Goal: Browse casually

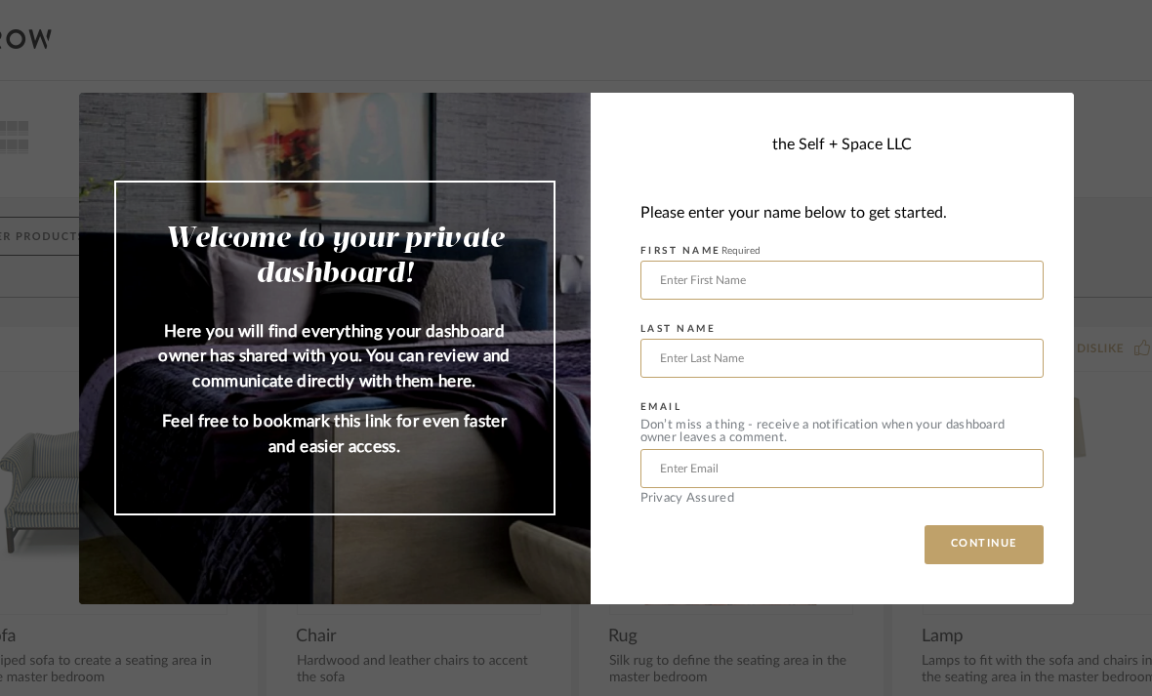
click at [942, 275] on input "text" at bounding box center [841, 280] width 403 height 39
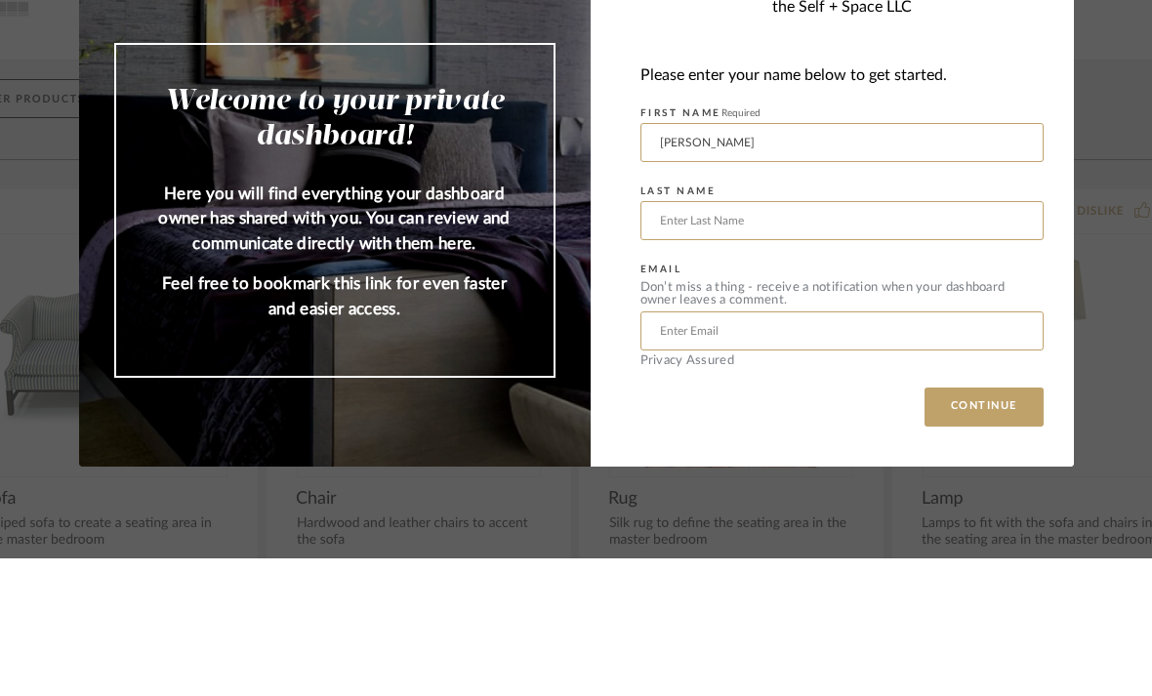
type input "Joshua"
click at [895, 339] on input "text" at bounding box center [841, 358] width 403 height 39
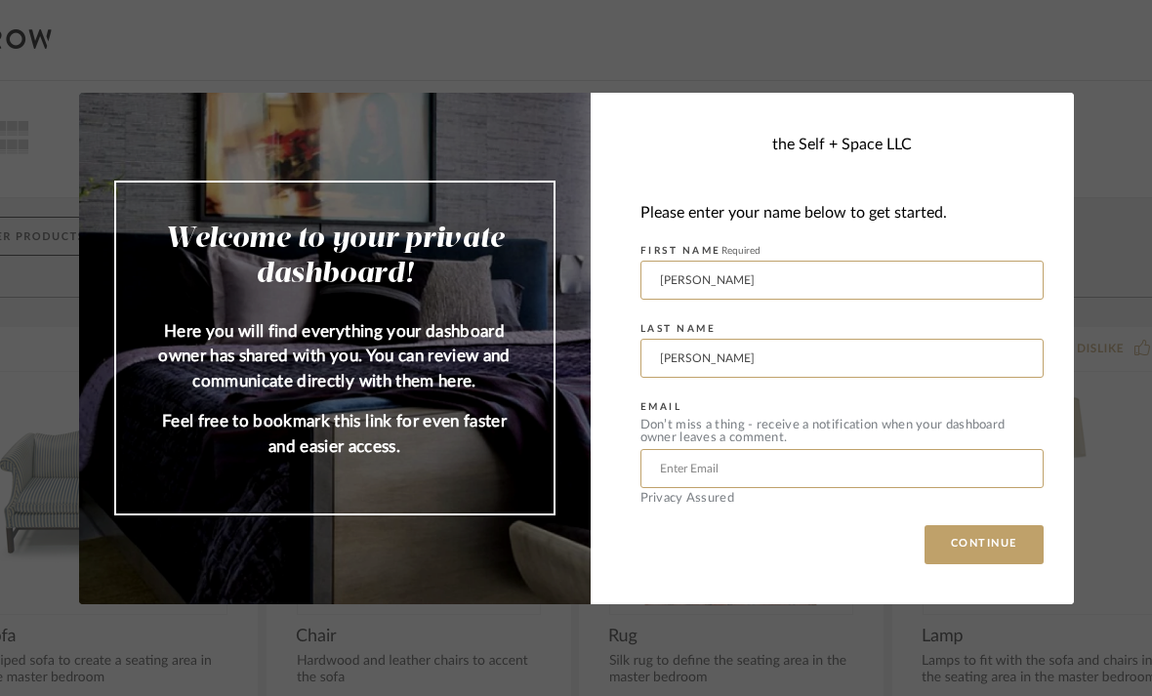
type input "Wolfshohl"
click at [841, 473] on input "text" at bounding box center [841, 468] width 403 height 39
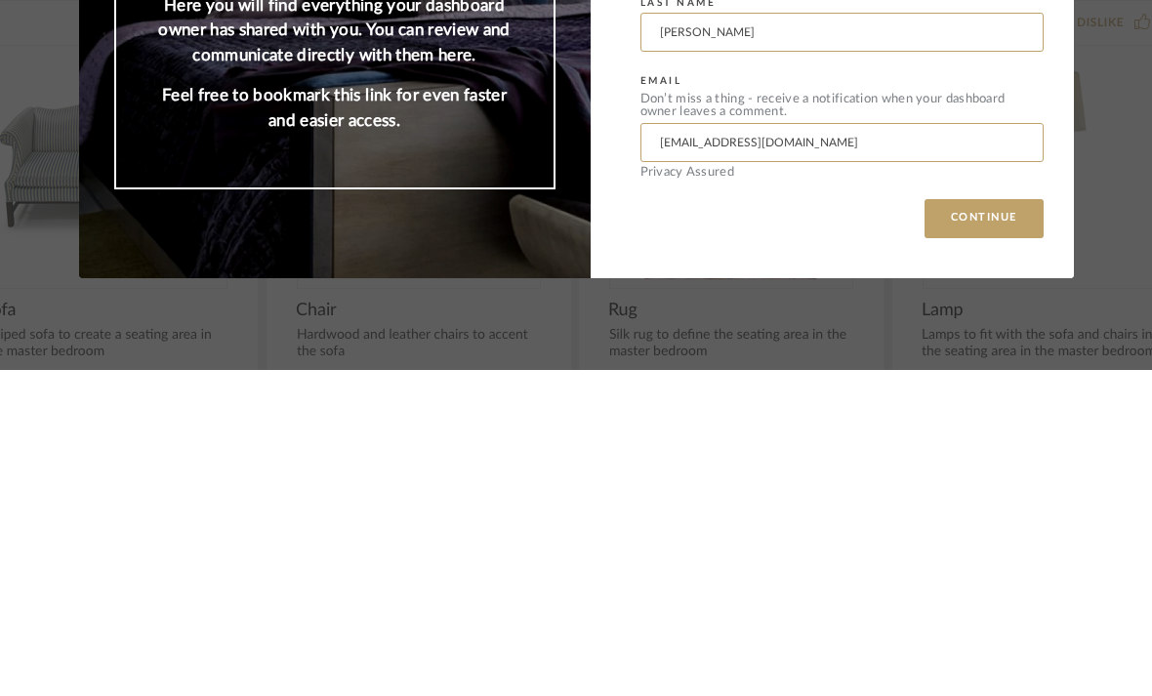
type input "jwolfshohl@porterhedges.com"
click at [993, 525] on button "CONTINUE" at bounding box center [983, 544] width 119 height 39
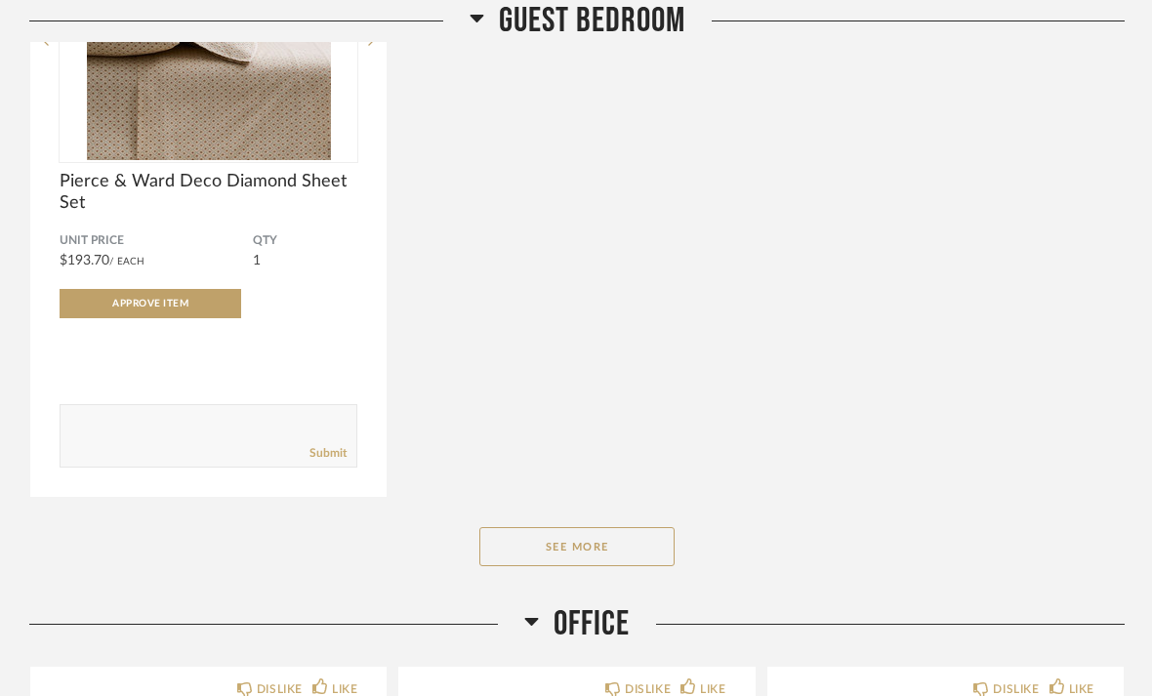
scroll to position [5401, 0]
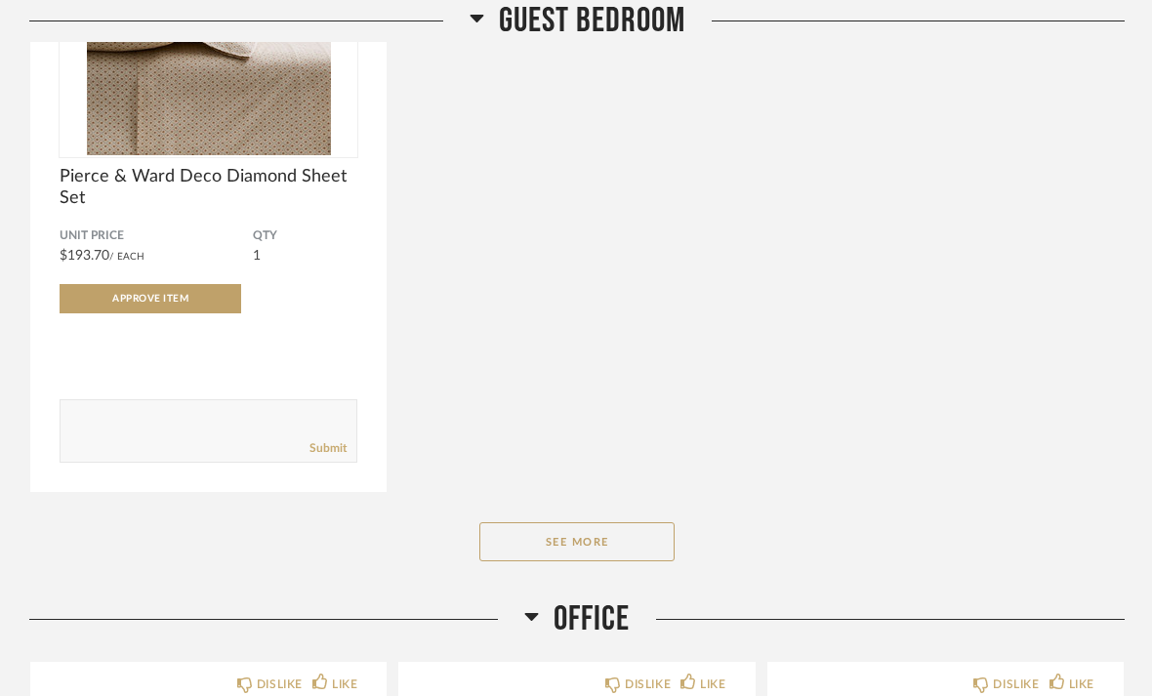
click at [615, 543] on button "See More" at bounding box center [576, 541] width 195 height 39
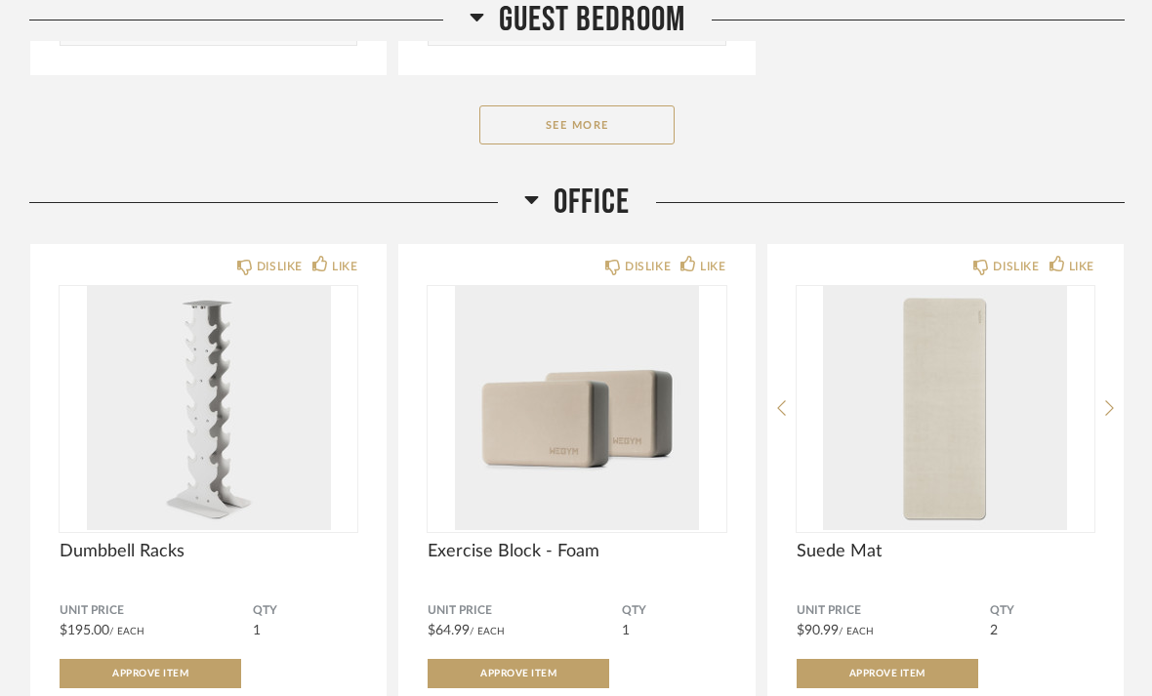
scroll to position [9014, 0]
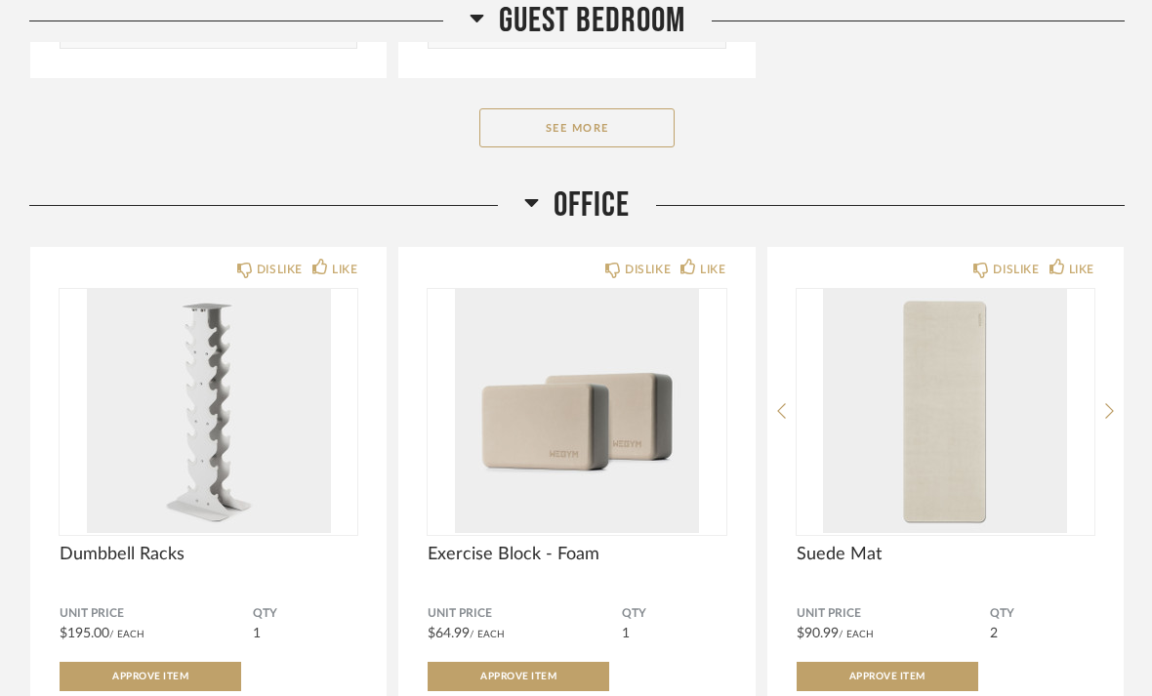
click at [576, 147] on button "See More" at bounding box center [576, 127] width 195 height 39
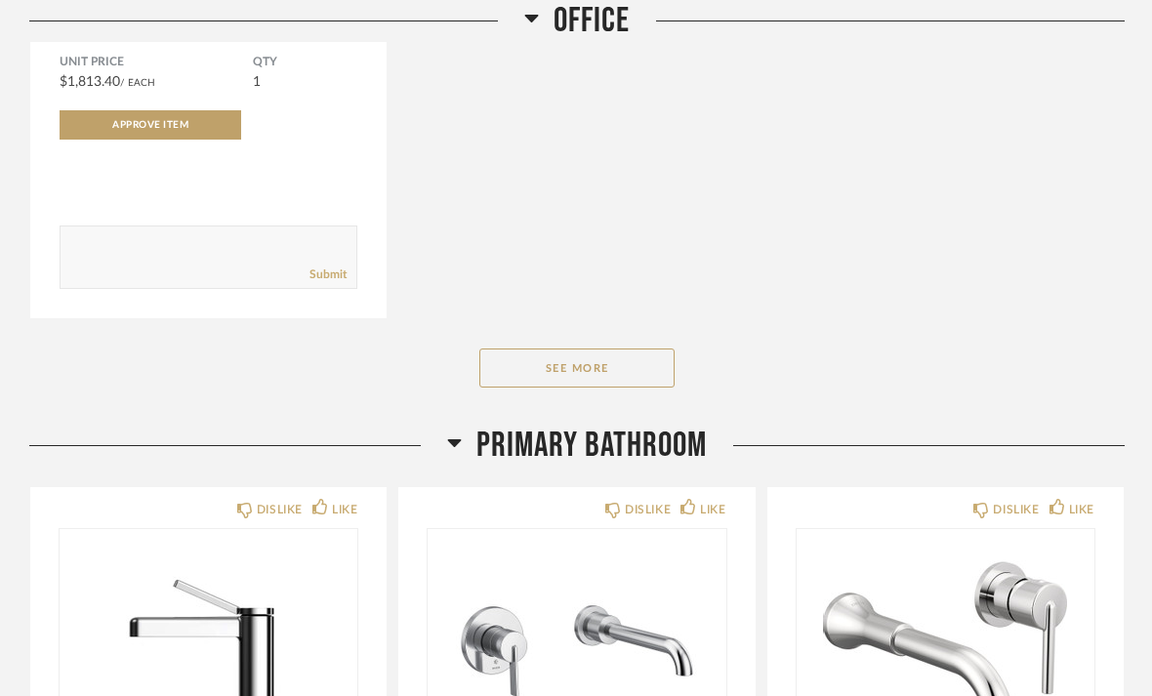
scroll to position [13383, 0]
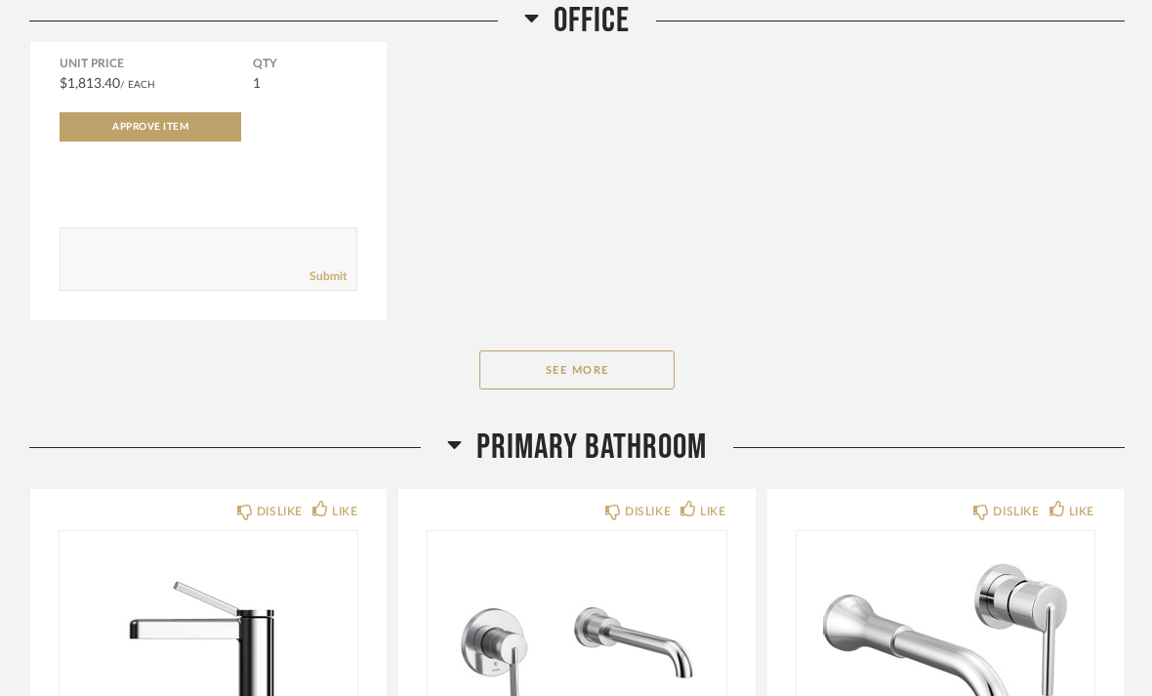
click at [640, 385] on button "See More" at bounding box center [576, 369] width 195 height 39
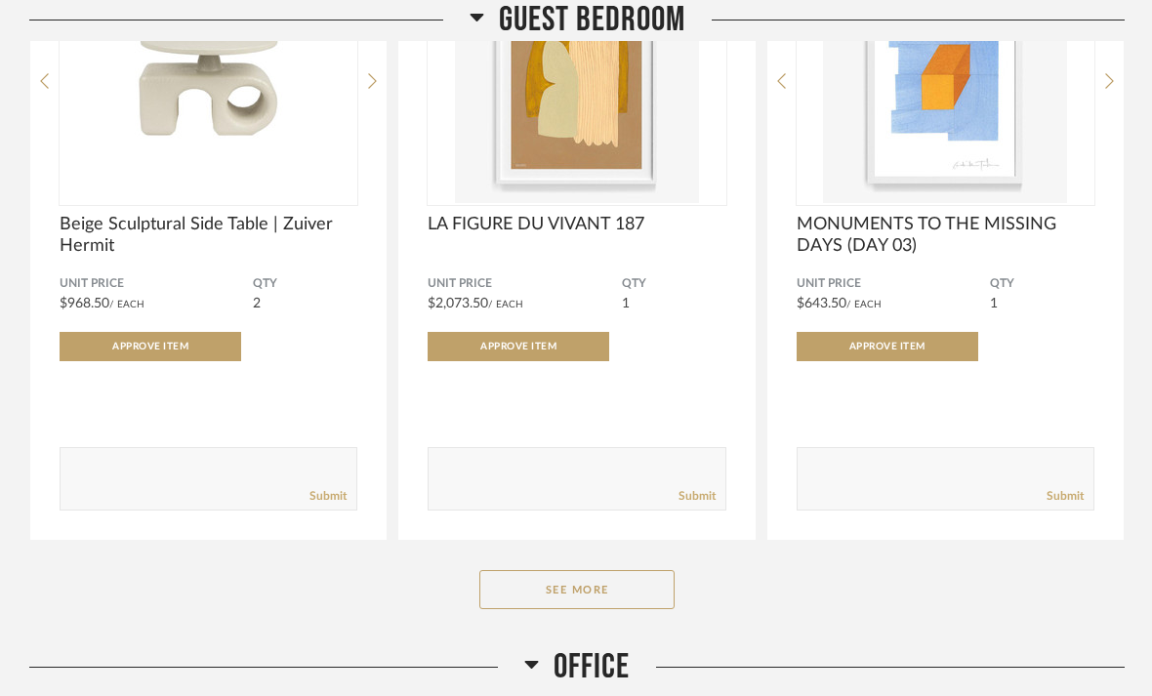
scroll to position [11730, 0]
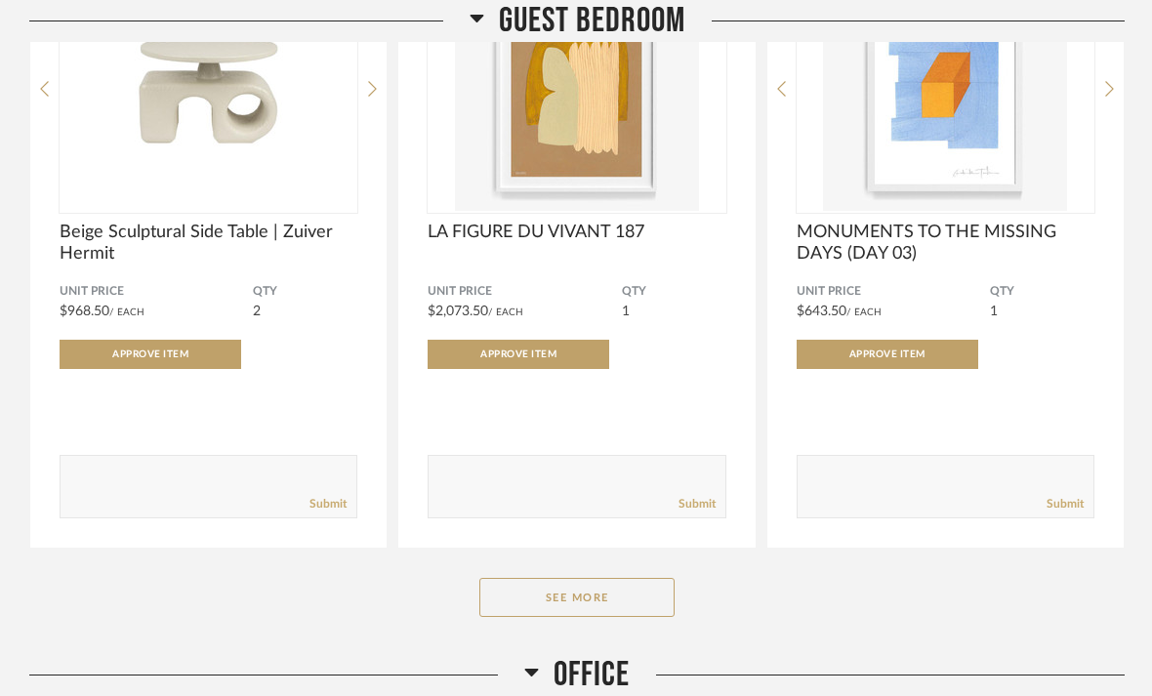
click at [608, 617] on button "See More" at bounding box center [576, 597] width 195 height 39
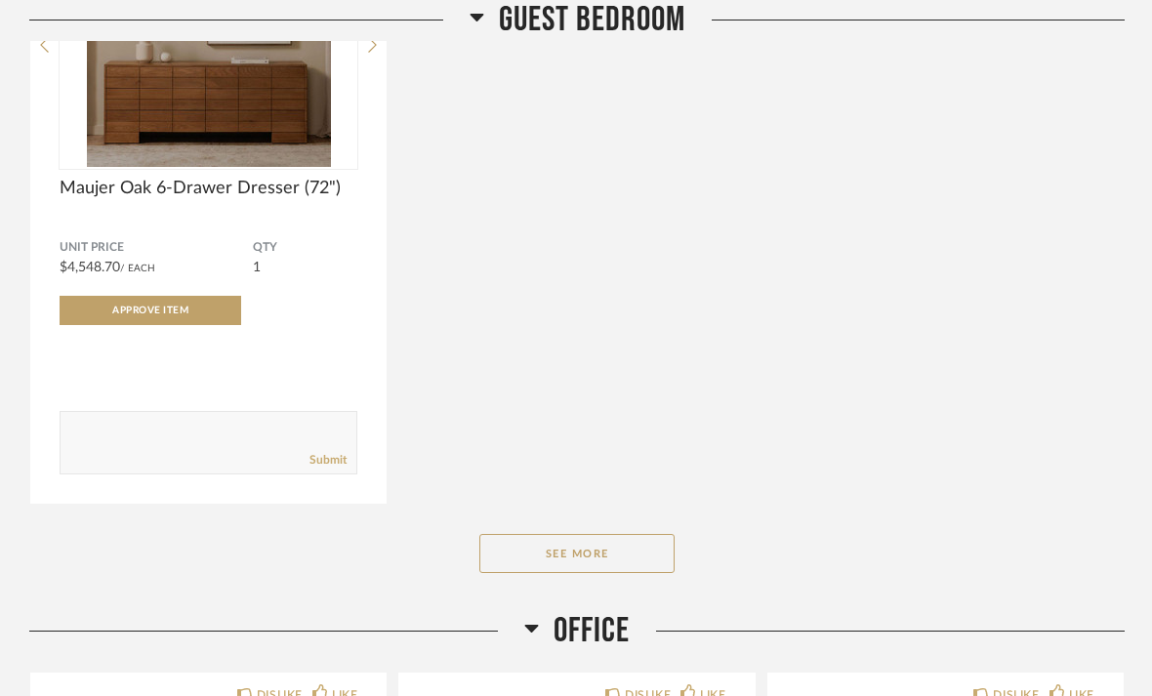
scroll to position [15621, 0]
click at [516, 569] on button "See More" at bounding box center [576, 553] width 195 height 39
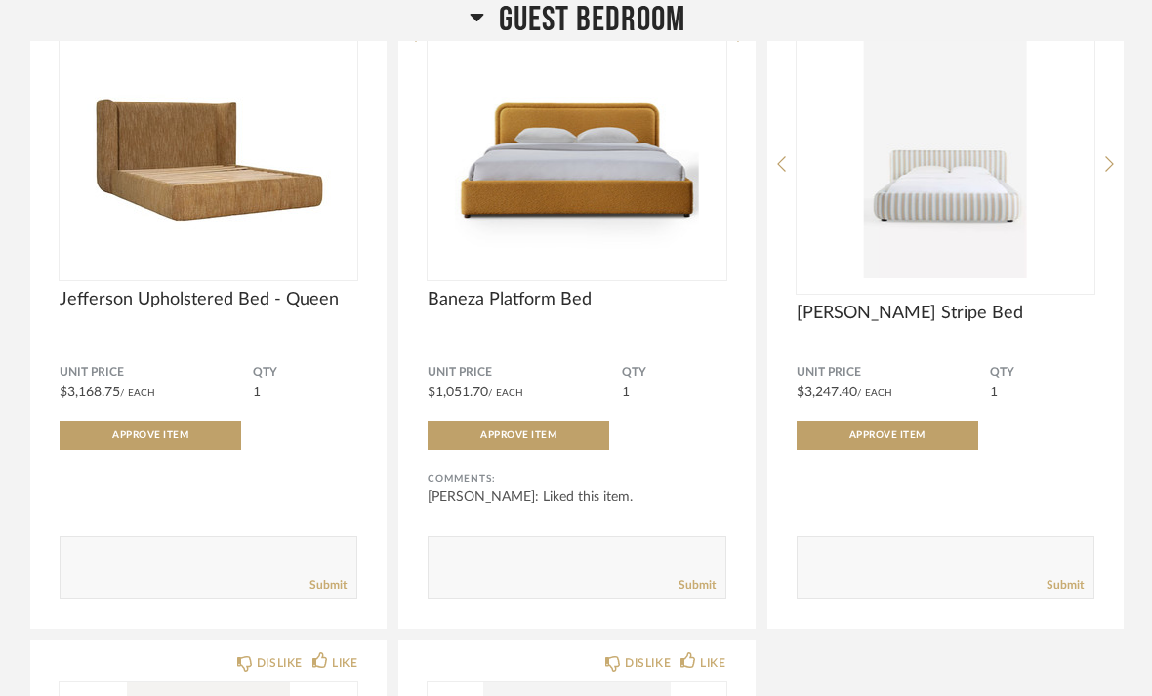
scroll to position [16792, 0]
click at [0, 0] on img at bounding box center [0, 0] width 0 height 0
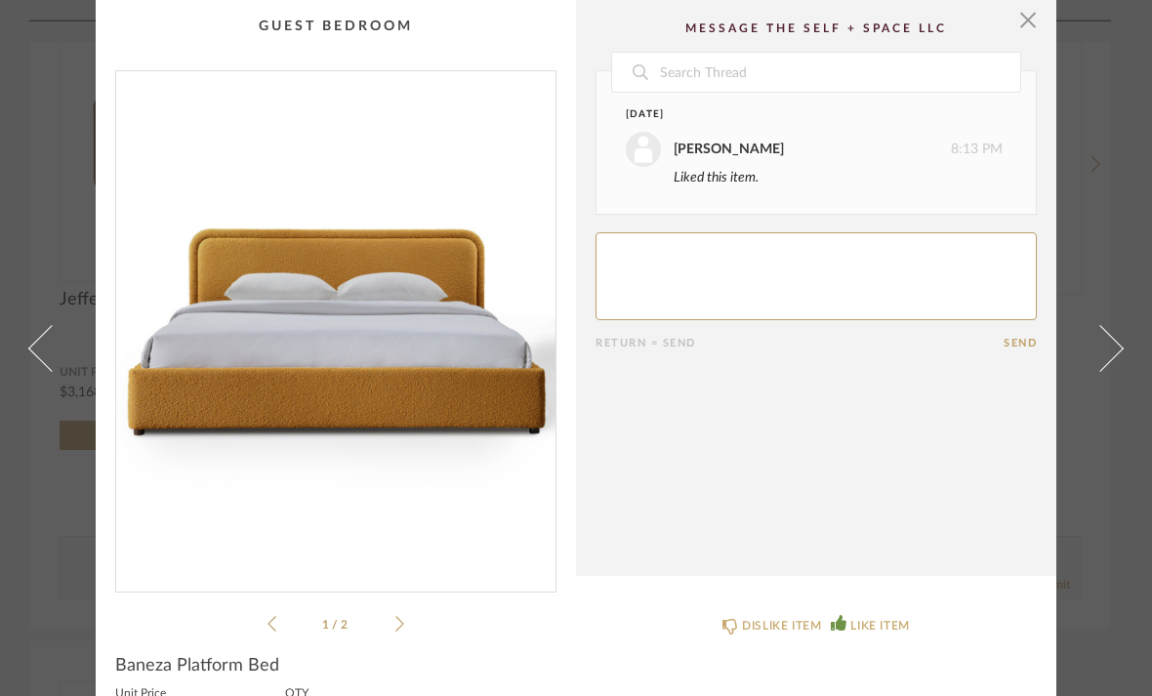
scroll to position [0, 0]
click at [1032, 27] on span "button" at bounding box center [1027, 19] width 39 height 39
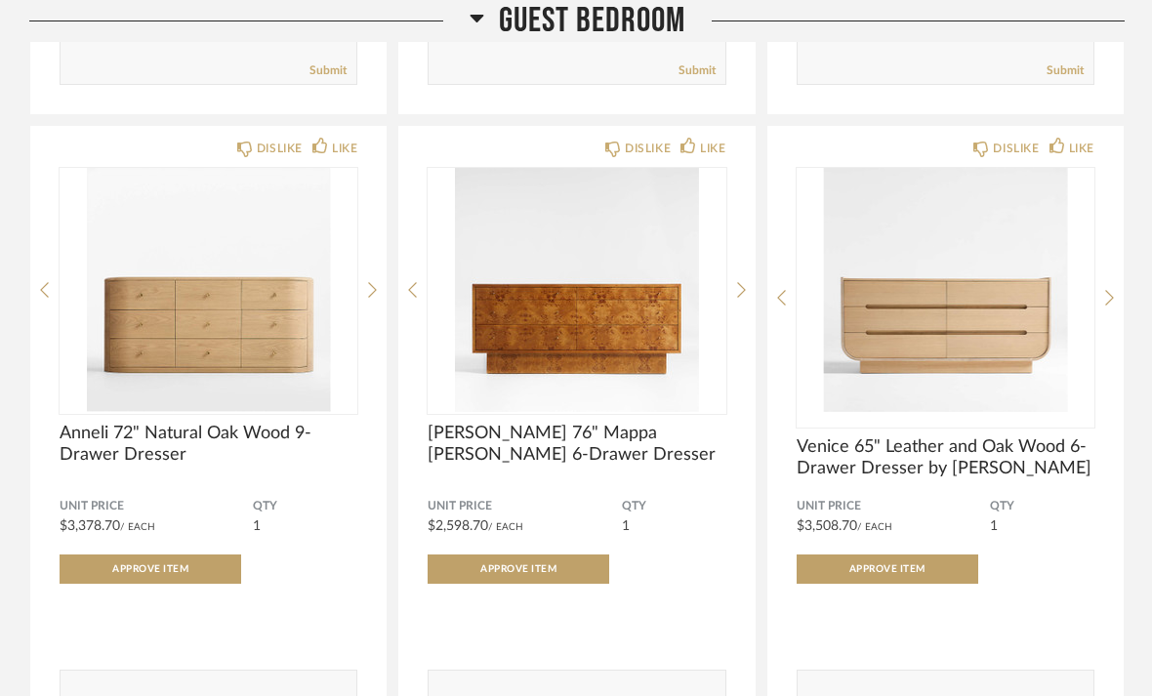
scroll to position [14164, 0]
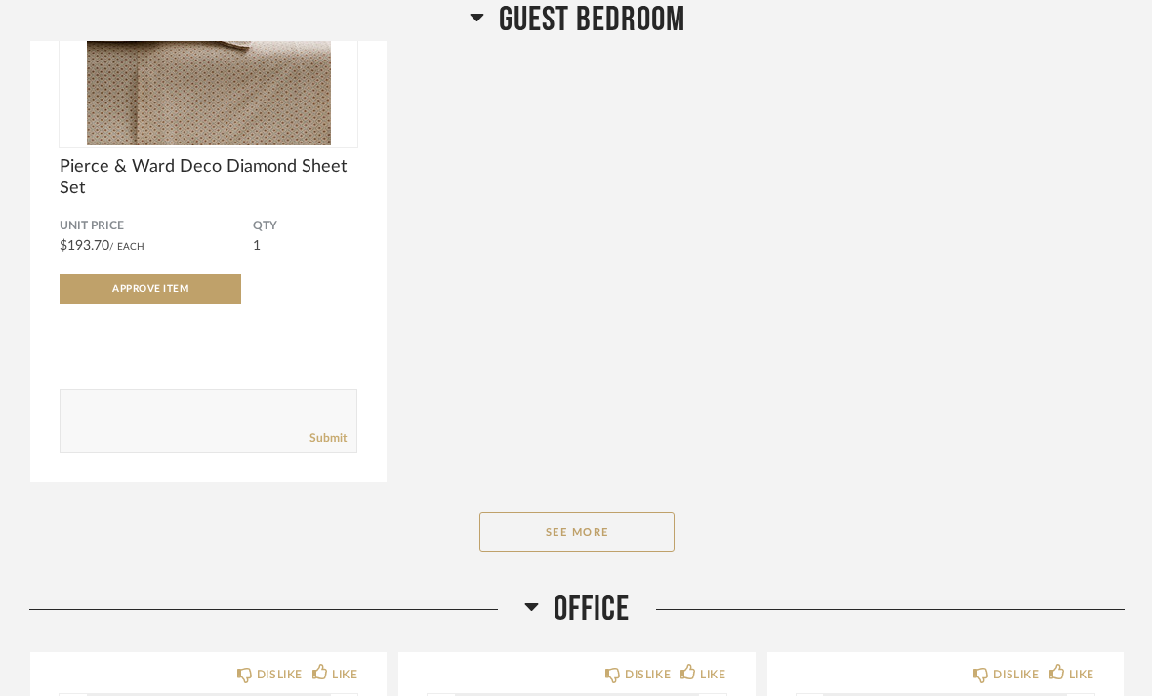
scroll to position [5414, 0]
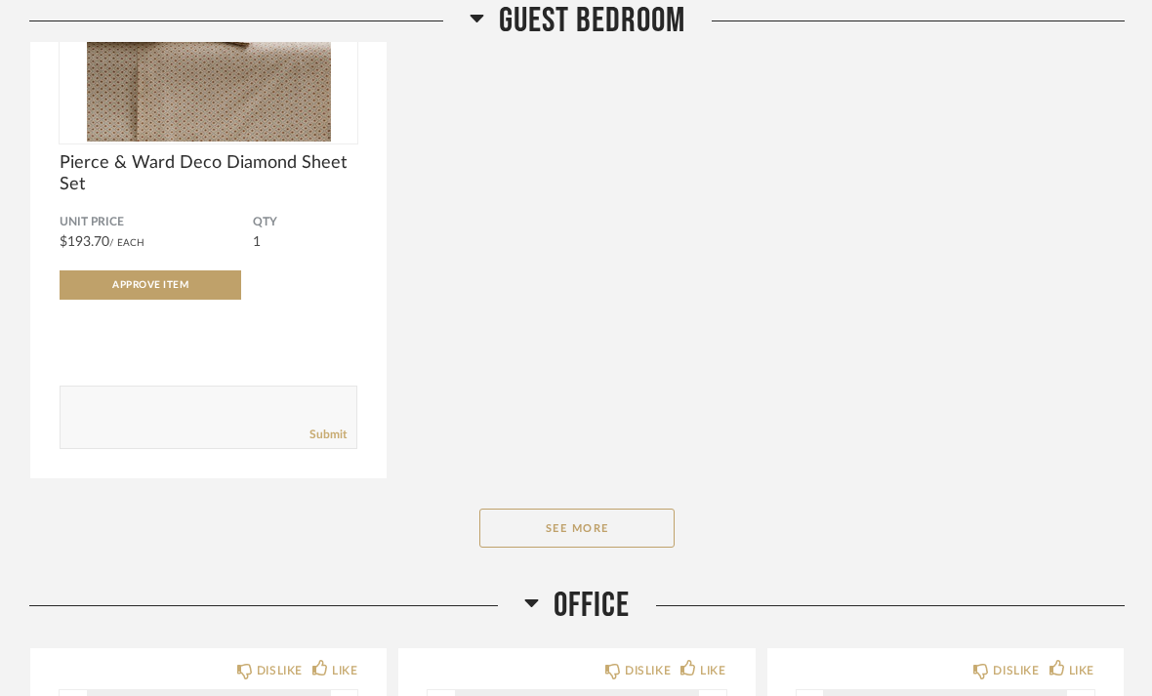
click at [641, 542] on button "See More" at bounding box center [576, 527] width 195 height 39
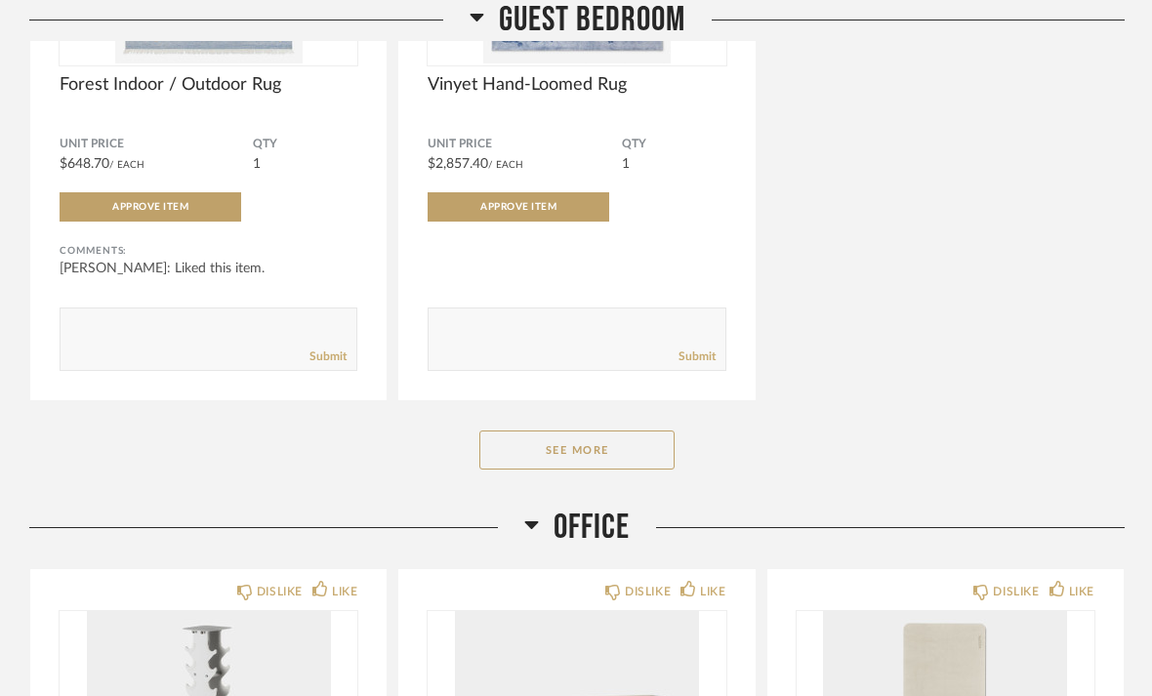
scroll to position [8682, 0]
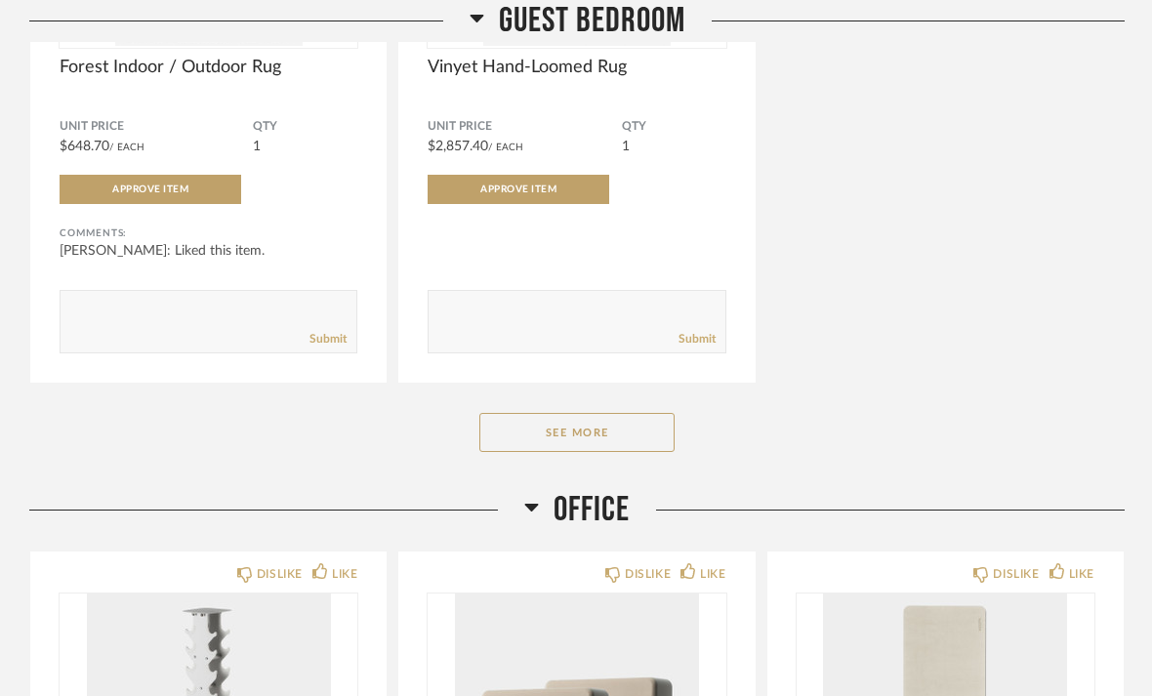
click at [639, 449] on button "See More" at bounding box center [576, 432] width 195 height 39
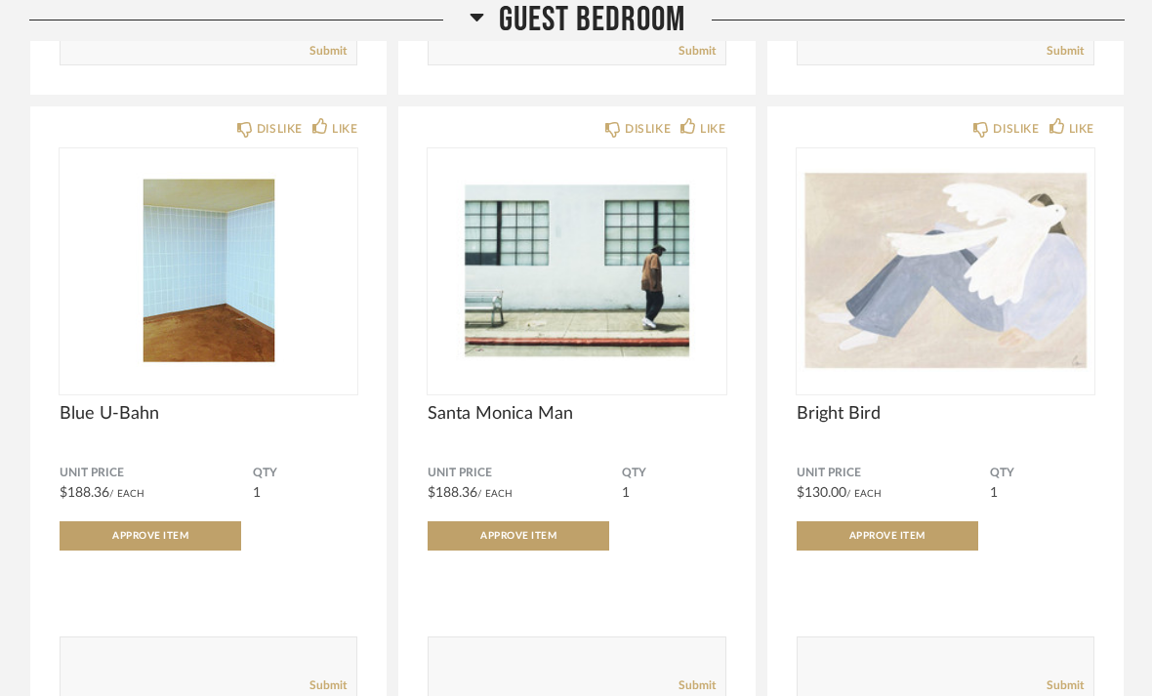
scroll to position [9592, 0]
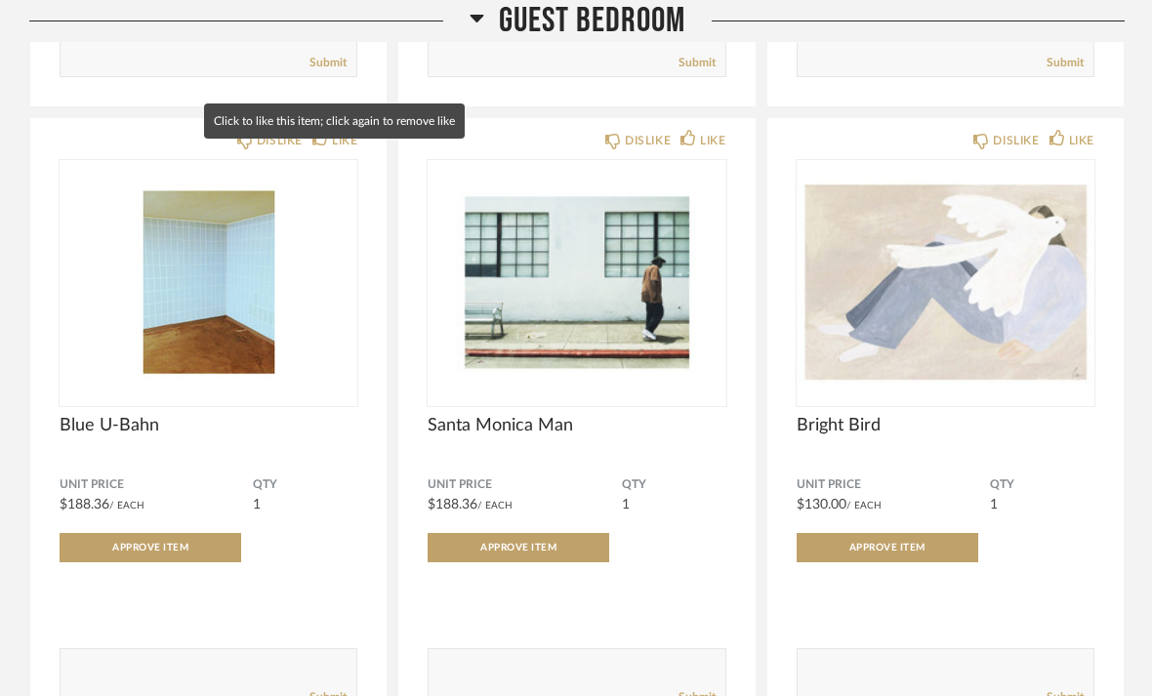
click at [329, 150] on div "LIKE" at bounding box center [334, 141] width 45 height 20
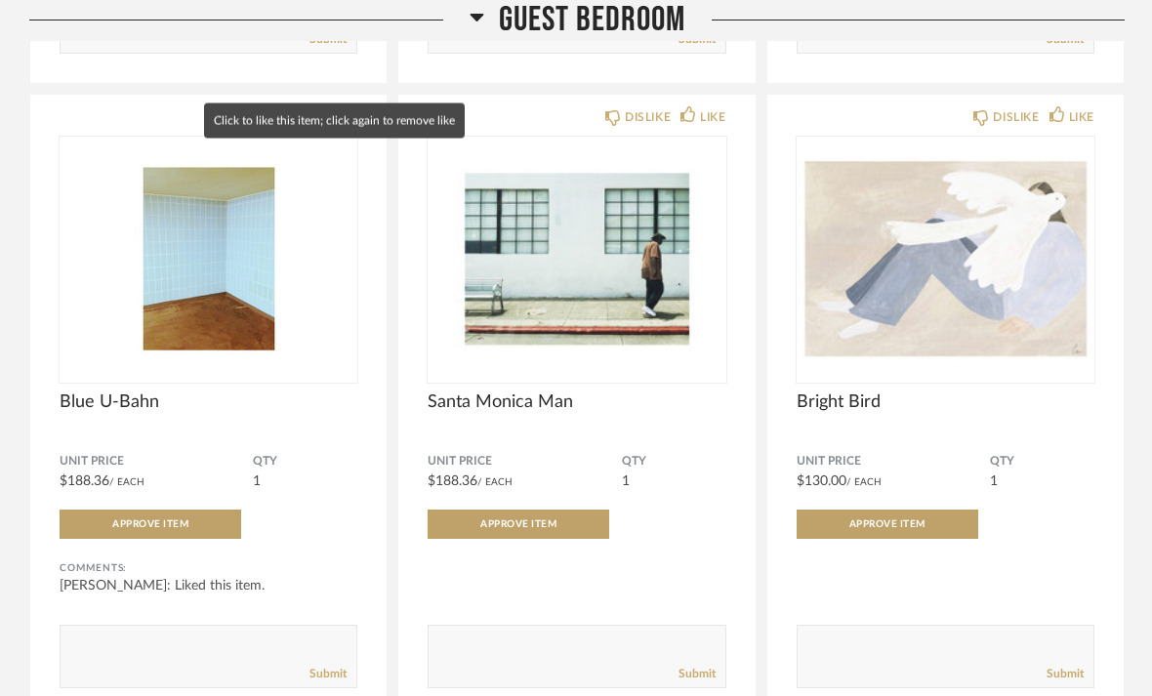
scroll to position [9624, 0]
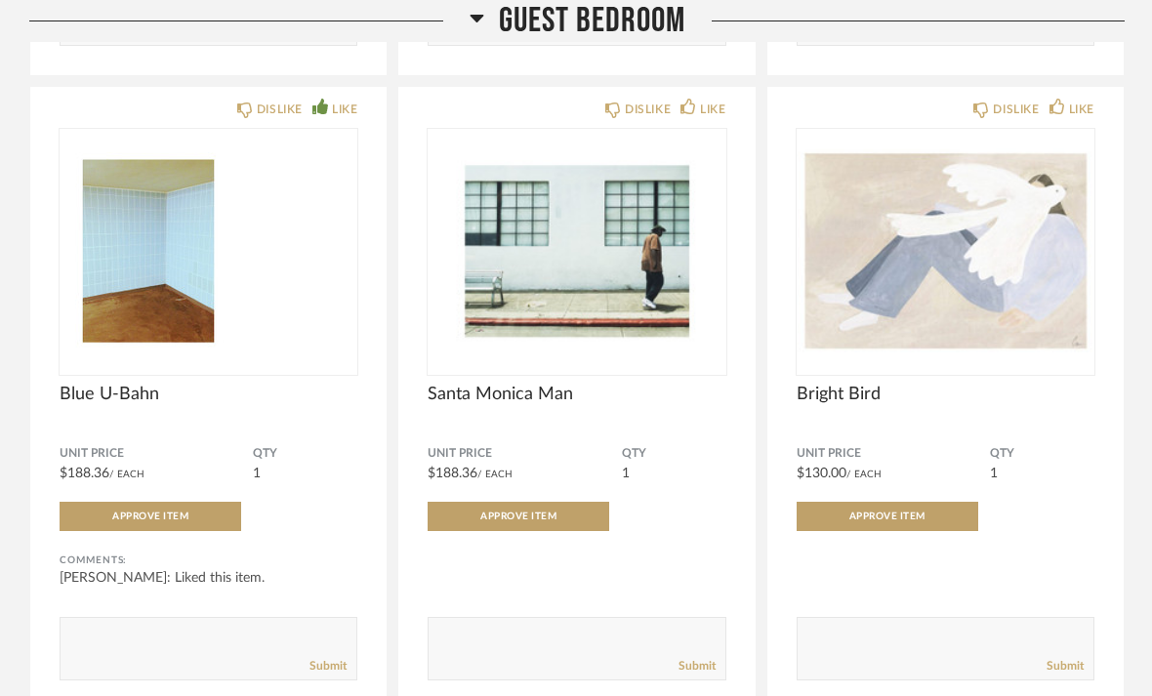
click at [0, 0] on img at bounding box center [0, 0] width 0 height 0
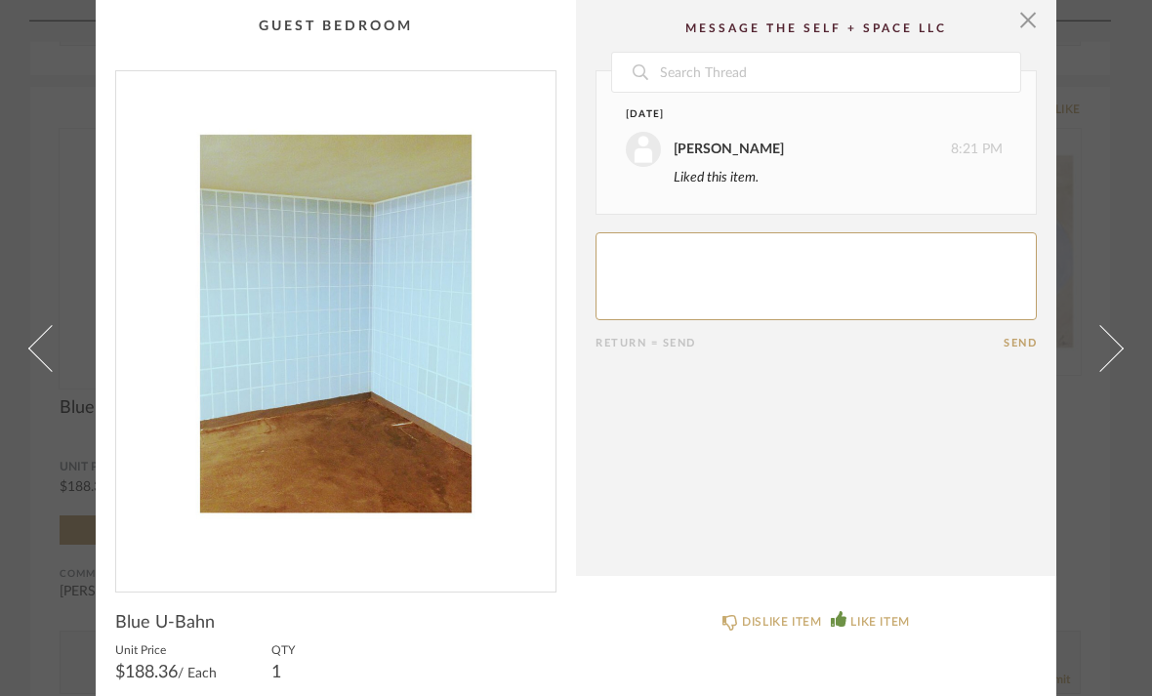
click at [1035, 27] on span "button" at bounding box center [1027, 19] width 39 height 39
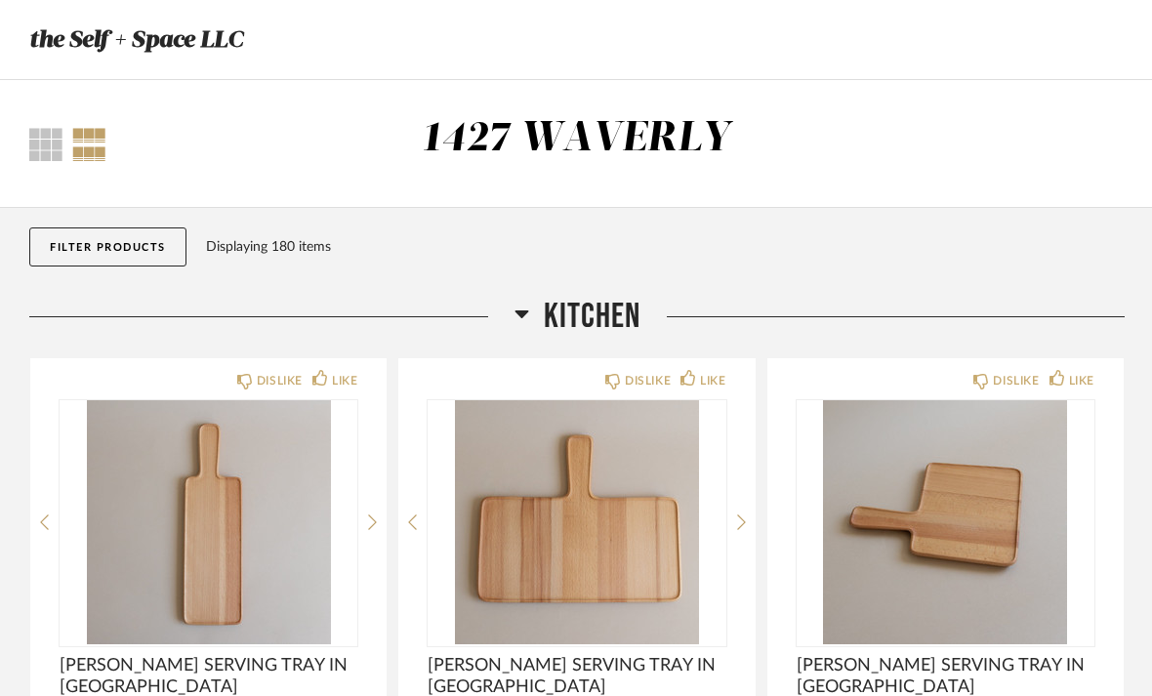
scroll to position [9624, 0]
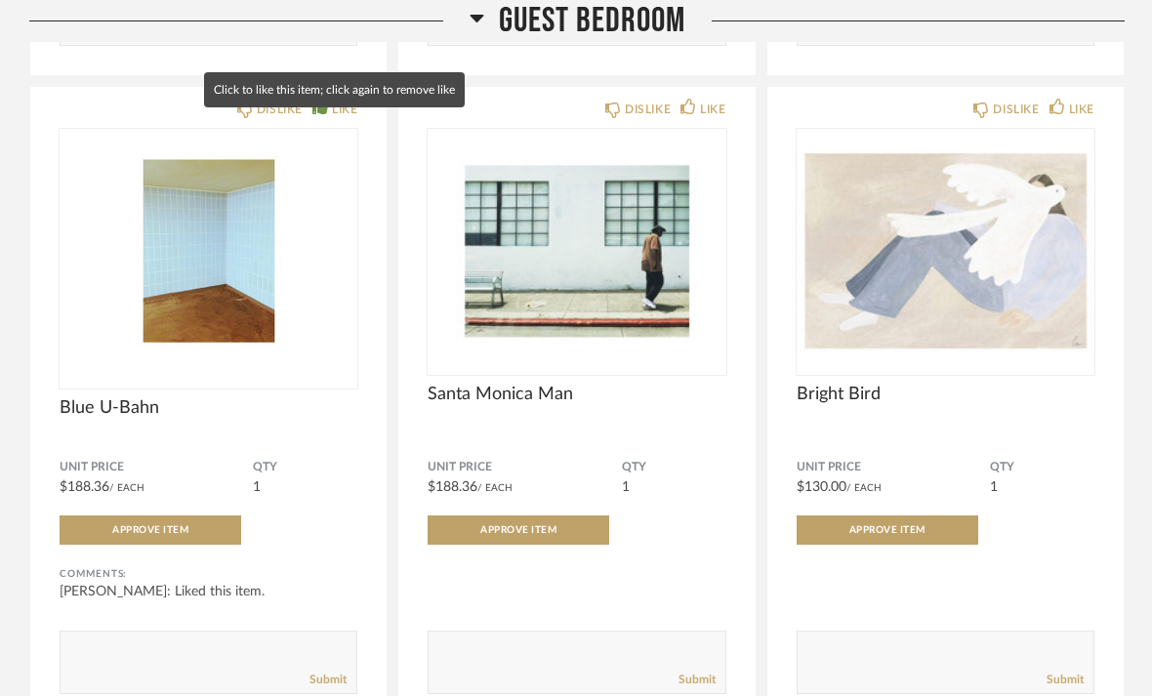
click at [342, 119] on div "LIKE" at bounding box center [344, 110] width 25 height 20
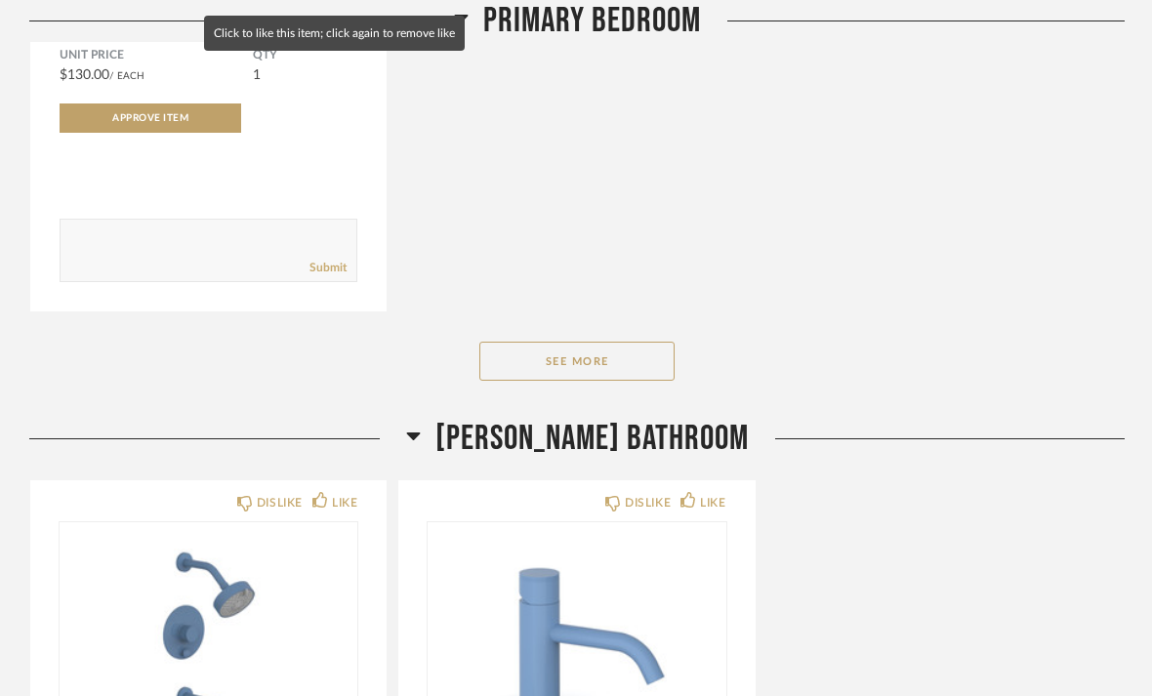
scroll to position [16229, 0]
click at [613, 382] on button "See More" at bounding box center [576, 362] width 195 height 39
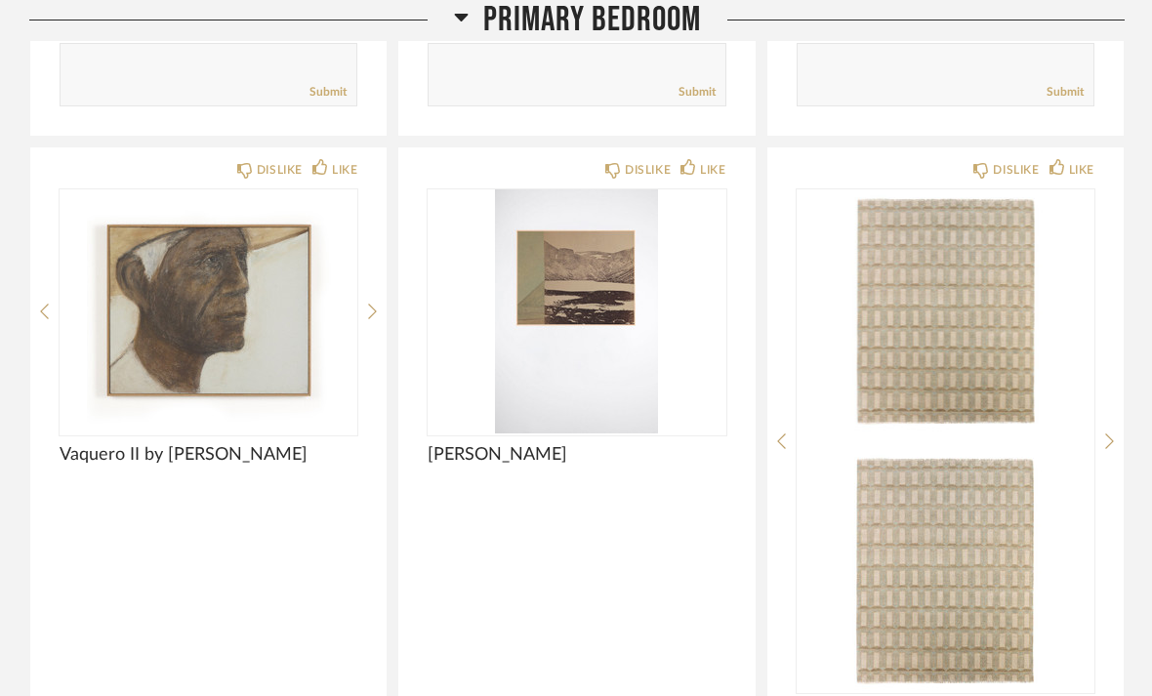
scroll to position [17688, 0]
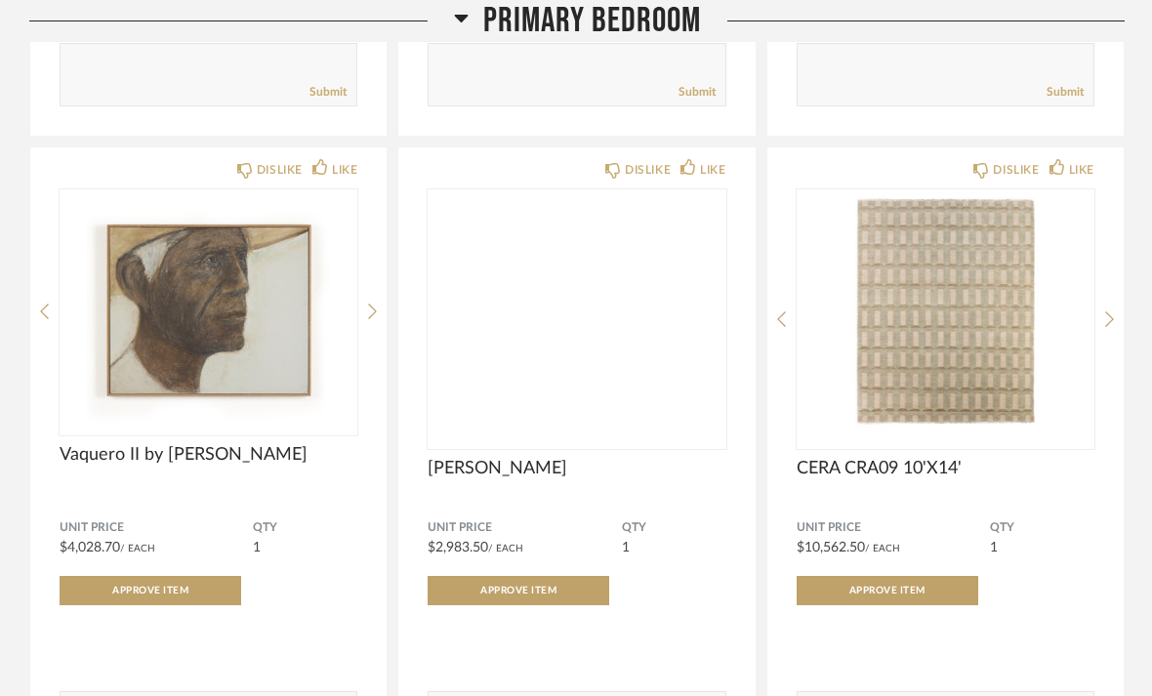
click at [0, 0] on img at bounding box center [0, 0] width 0 height 0
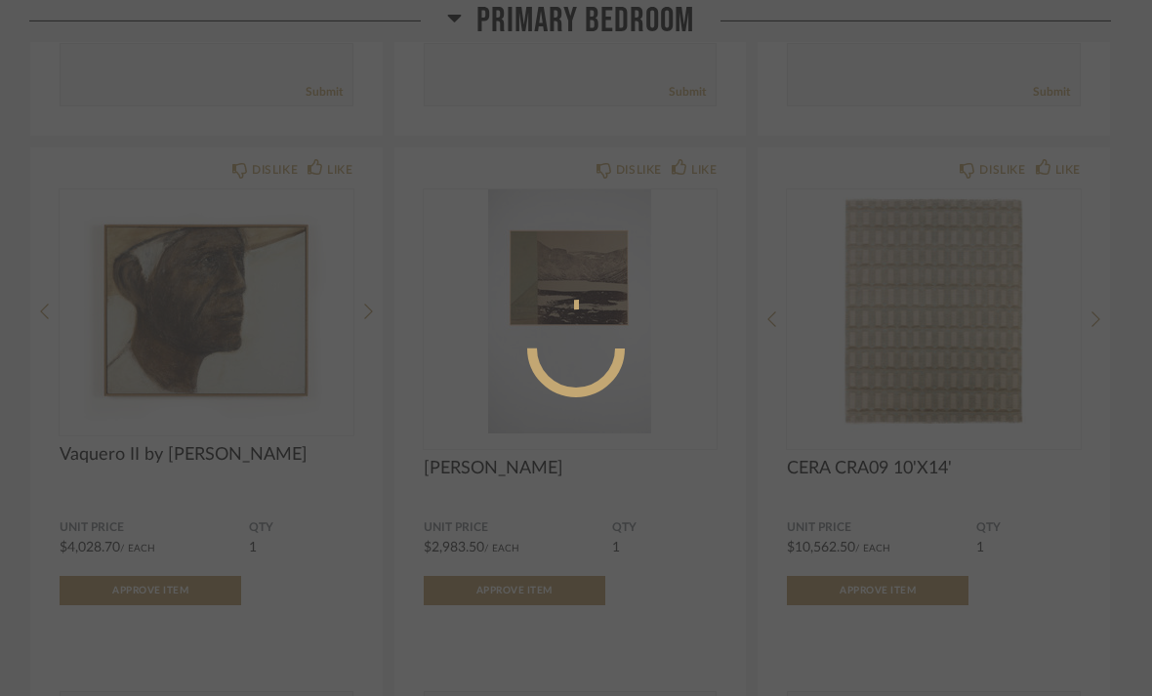
scroll to position [0, 0]
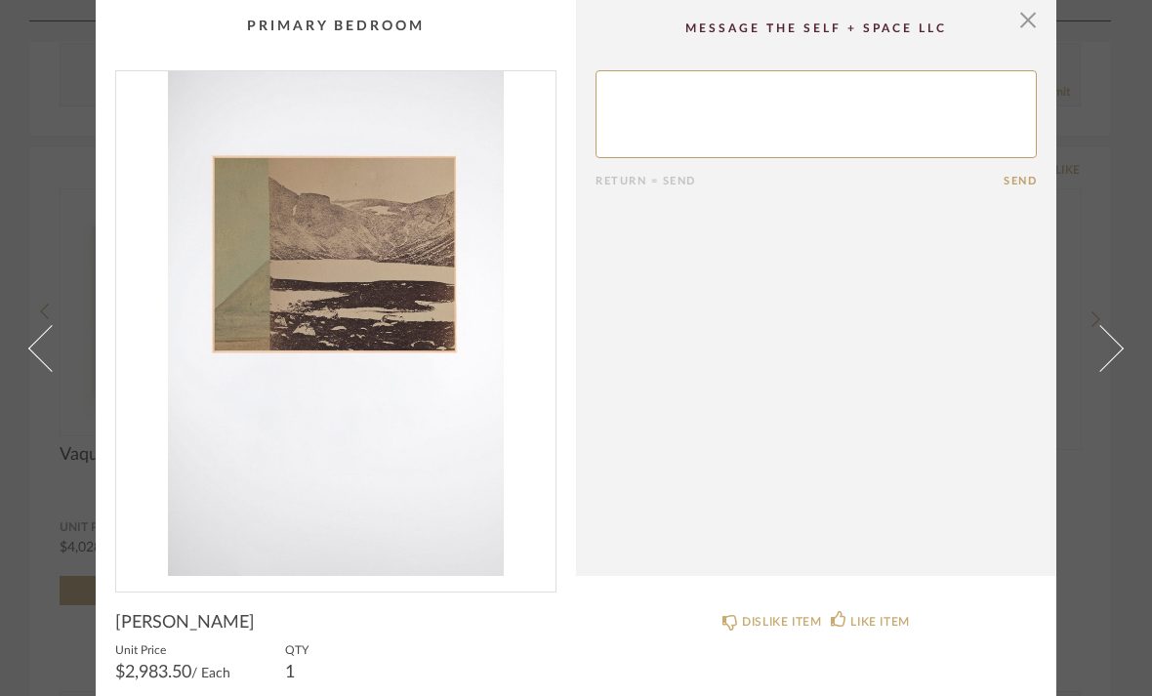
click at [1033, 28] on span "button" at bounding box center [1027, 19] width 39 height 39
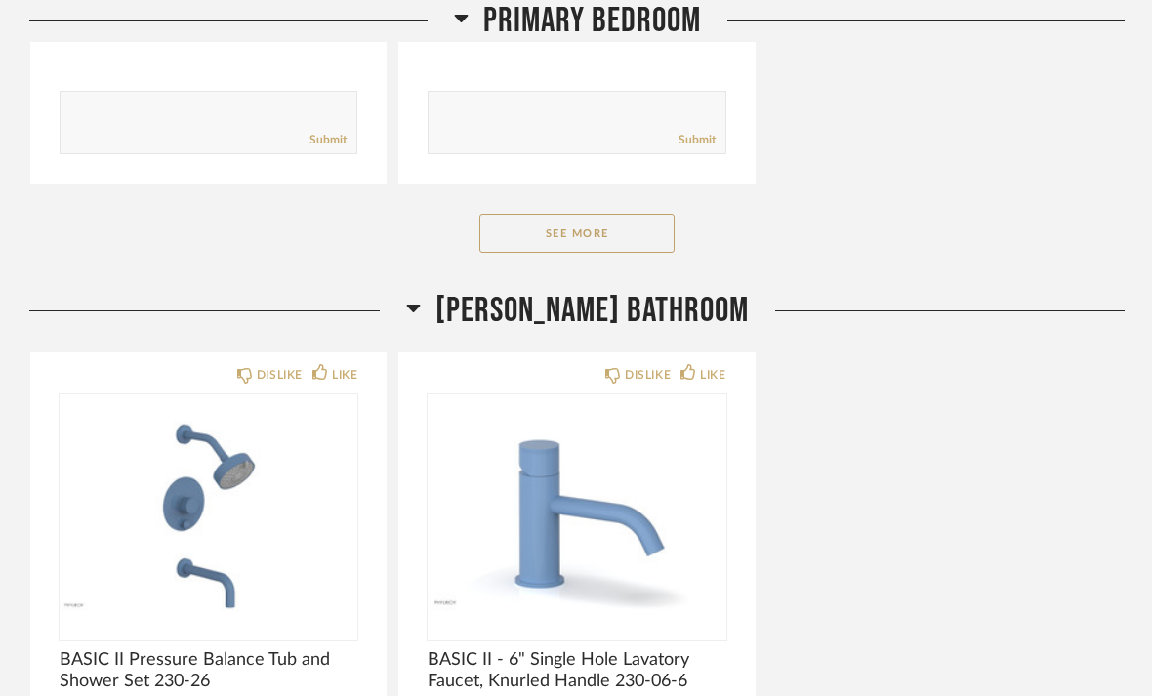
scroll to position [19550, 0]
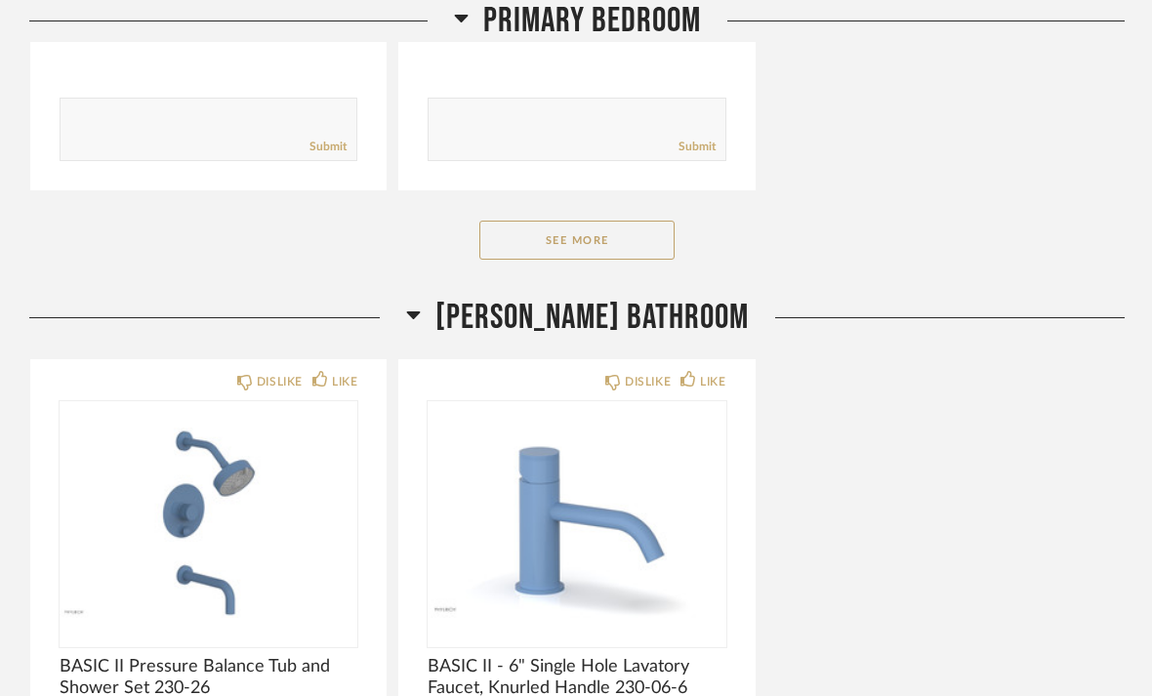
click at [622, 260] on button "See More" at bounding box center [576, 240] width 195 height 39
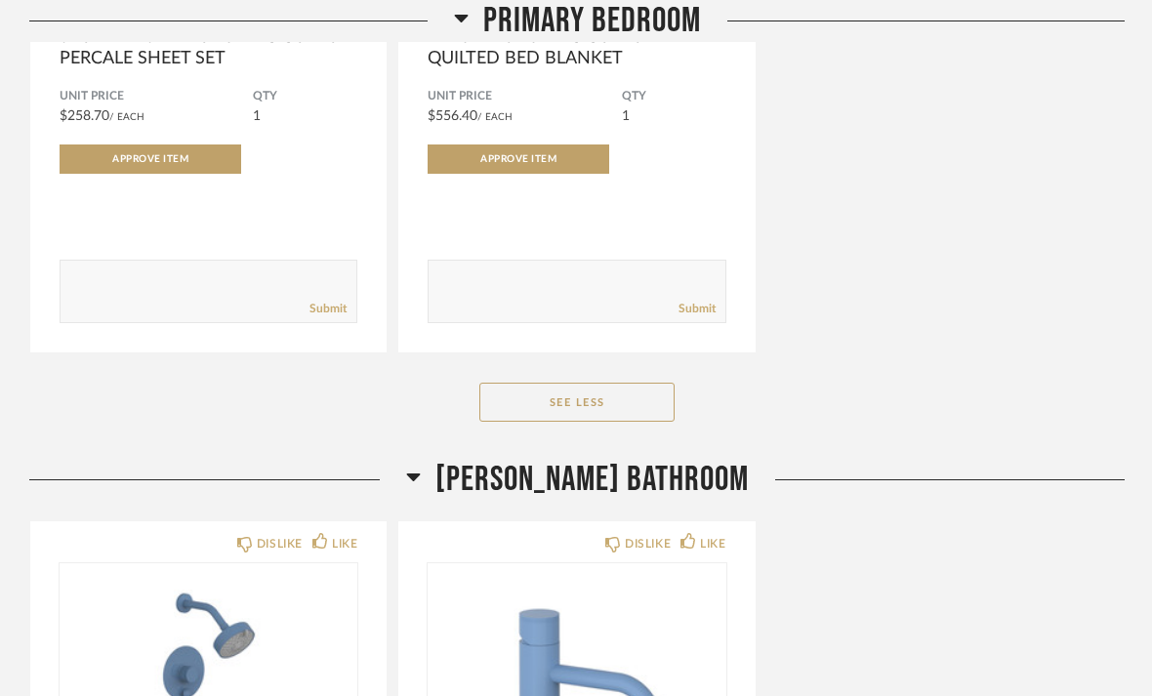
click at [638, 422] on button "See Less" at bounding box center [576, 402] width 195 height 39
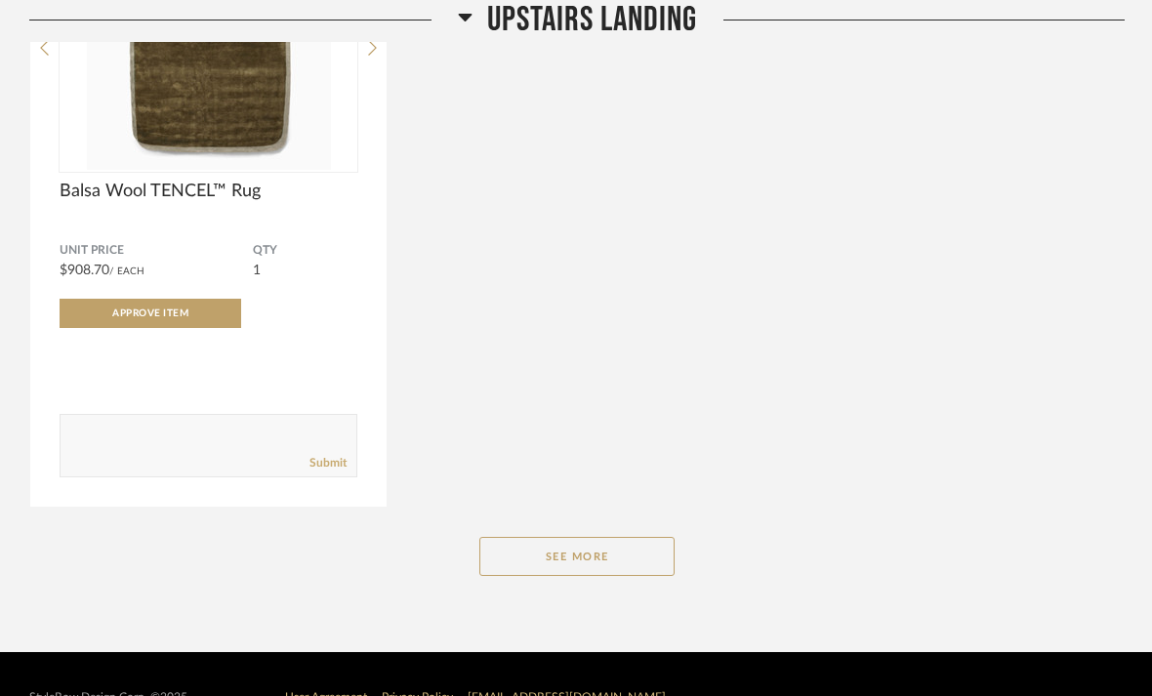
scroll to position [18230, 0]
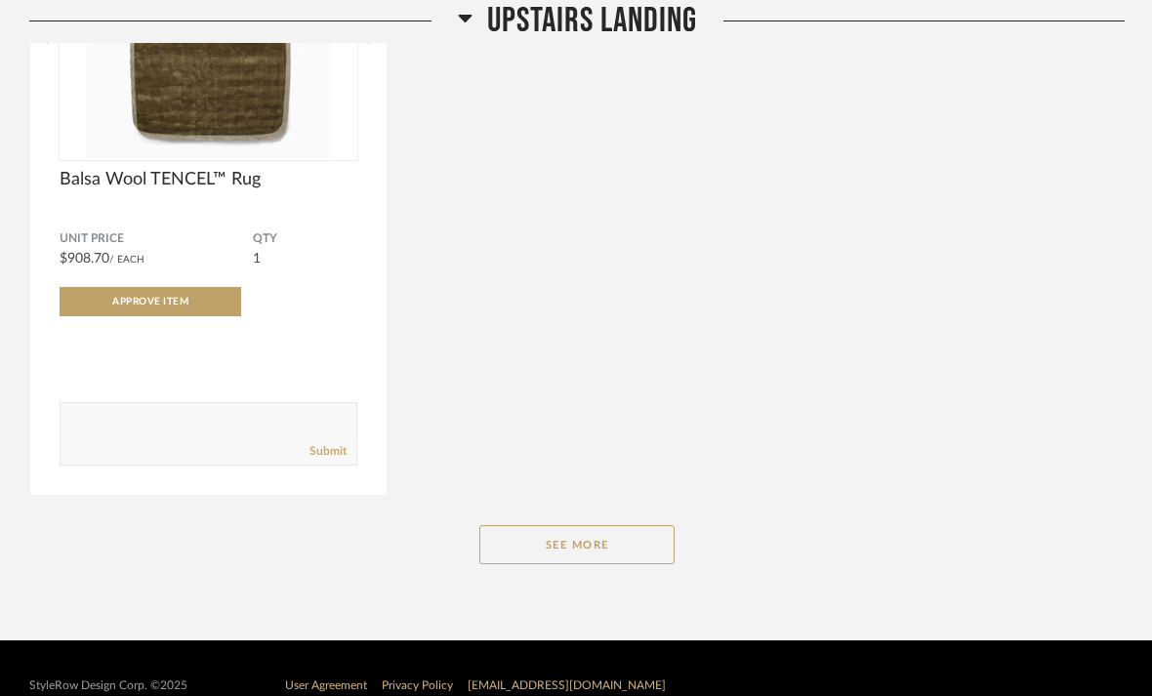
click at [632, 564] on button "See More" at bounding box center [576, 544] width 195 height 39
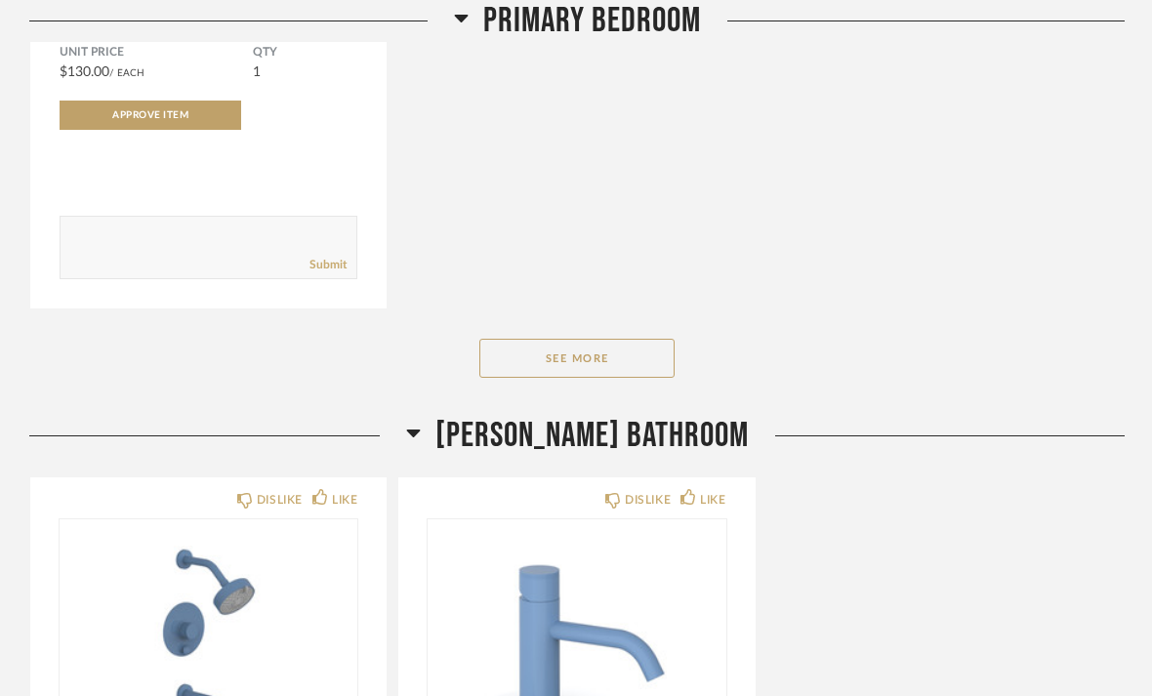
scroll to position [16230, 0]
click at [615, 380] on button "See More" at bounding box center [576, 360] width 195 height 39
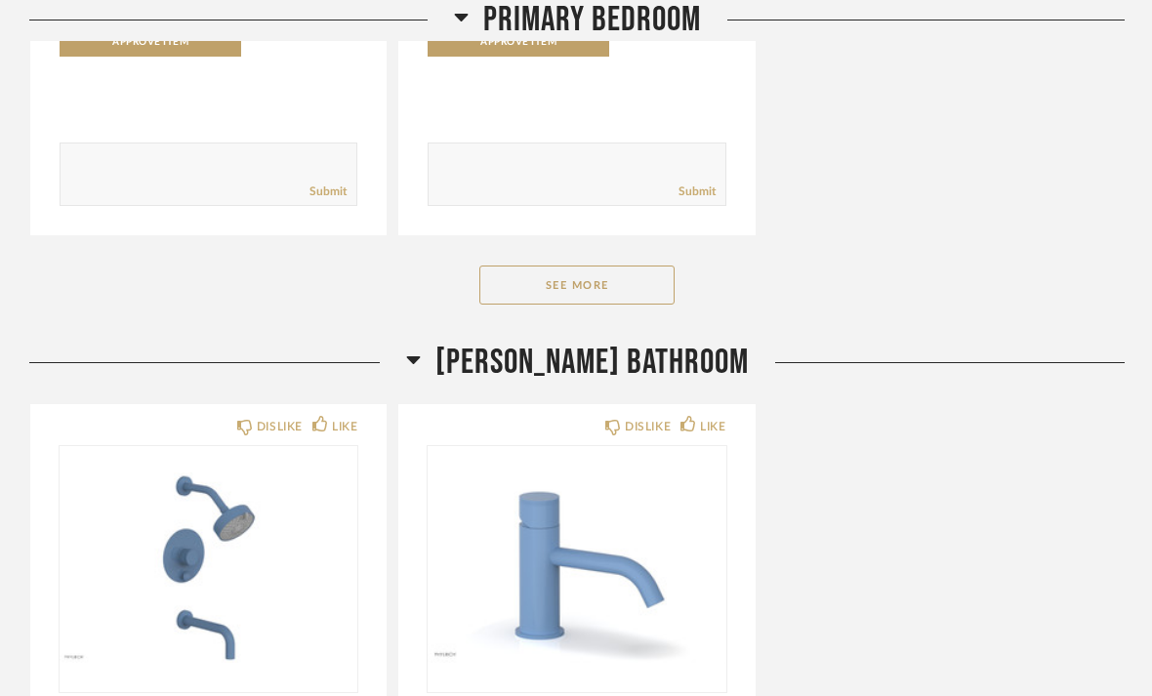
scroll to position [19477, 0]
click at [610, 304] on button "See More" at bounding box center [576, 284] width 195 height 39
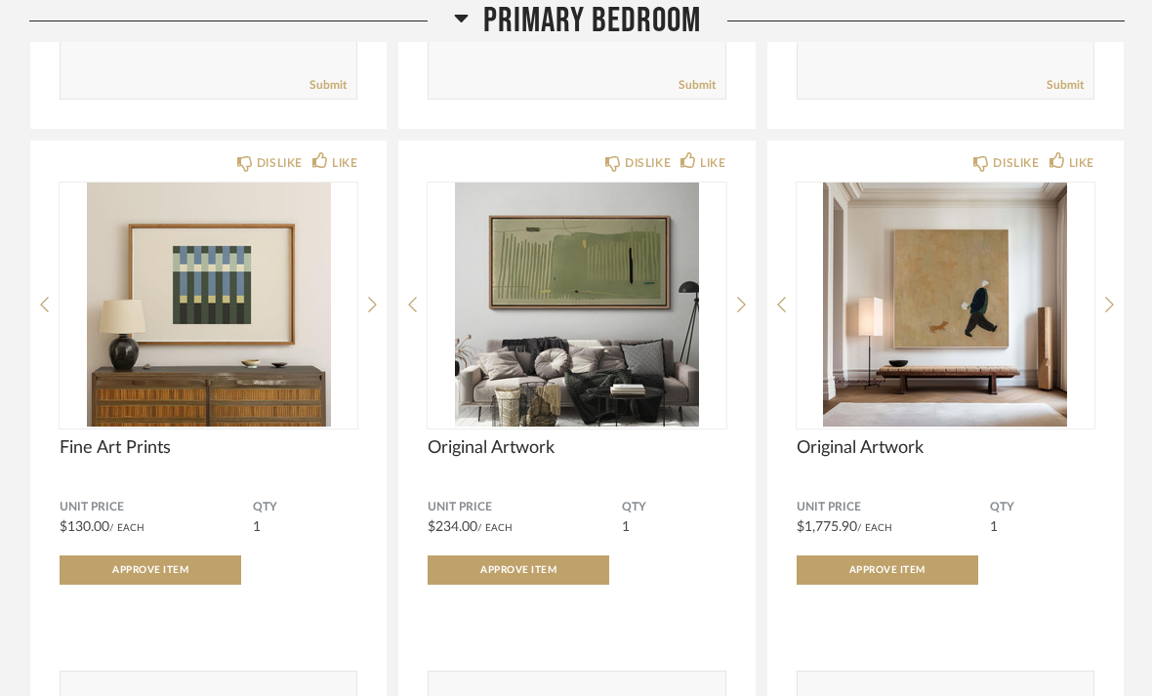
scroll to position [15777, 0]
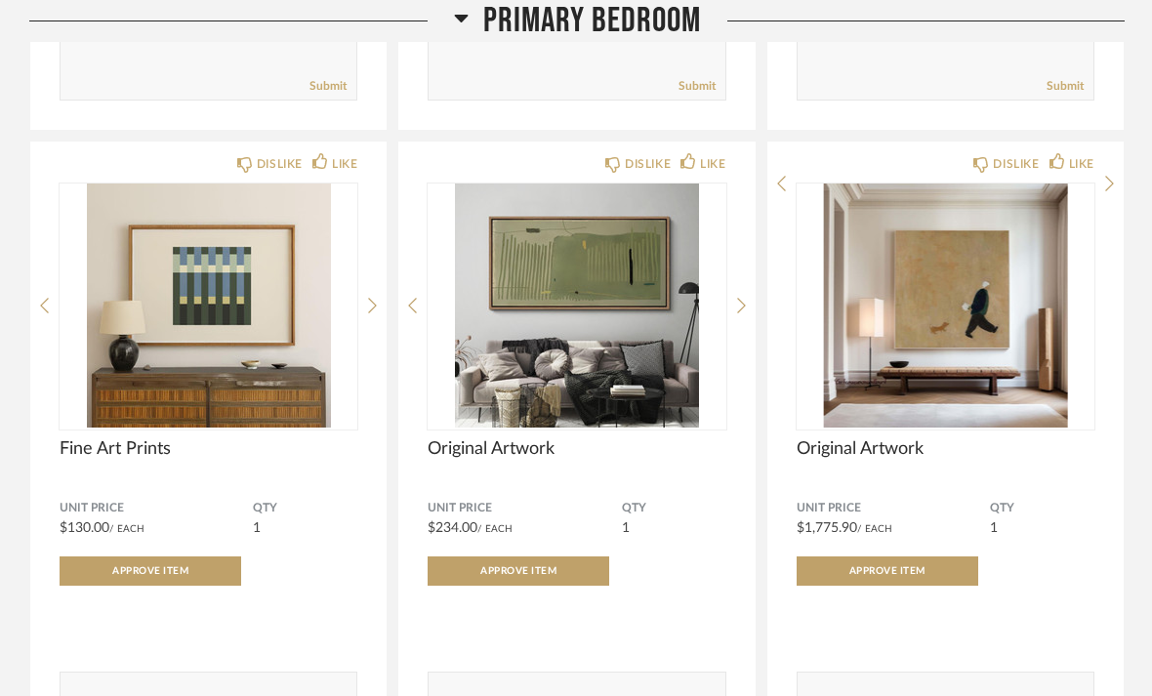
click at [0, 0] on img at bounding box center [0, 0] width 0 height 0
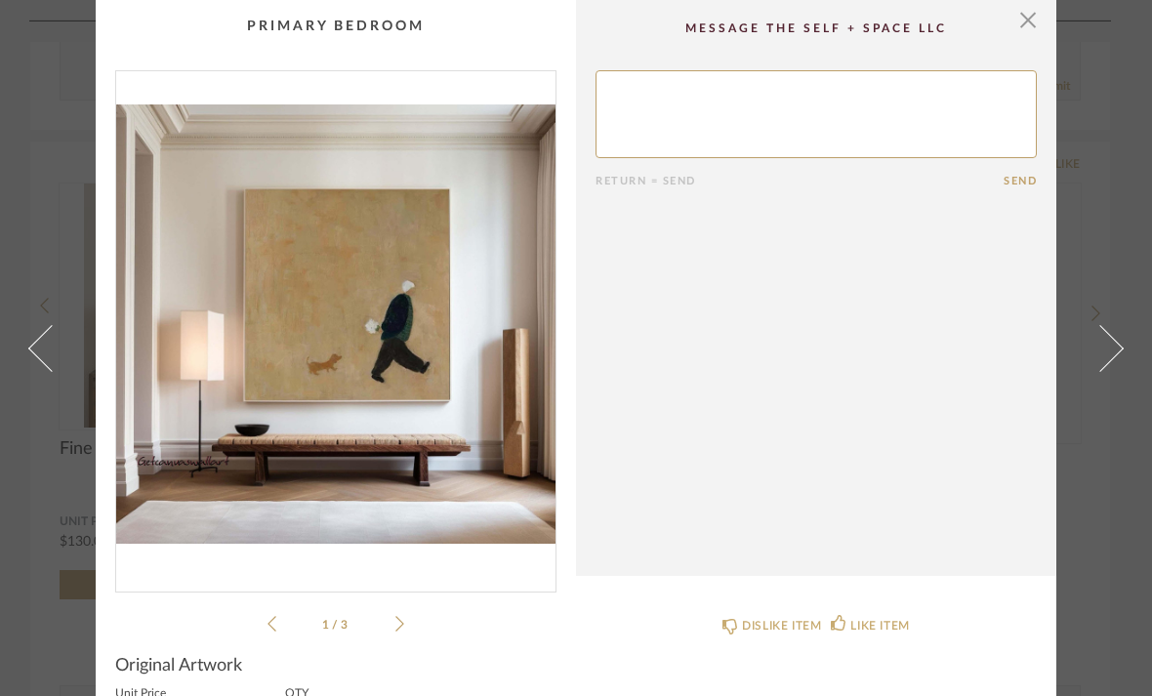
click at [1027, 26] on span "button" at bounding box center [1027, 19] width 39 height 39
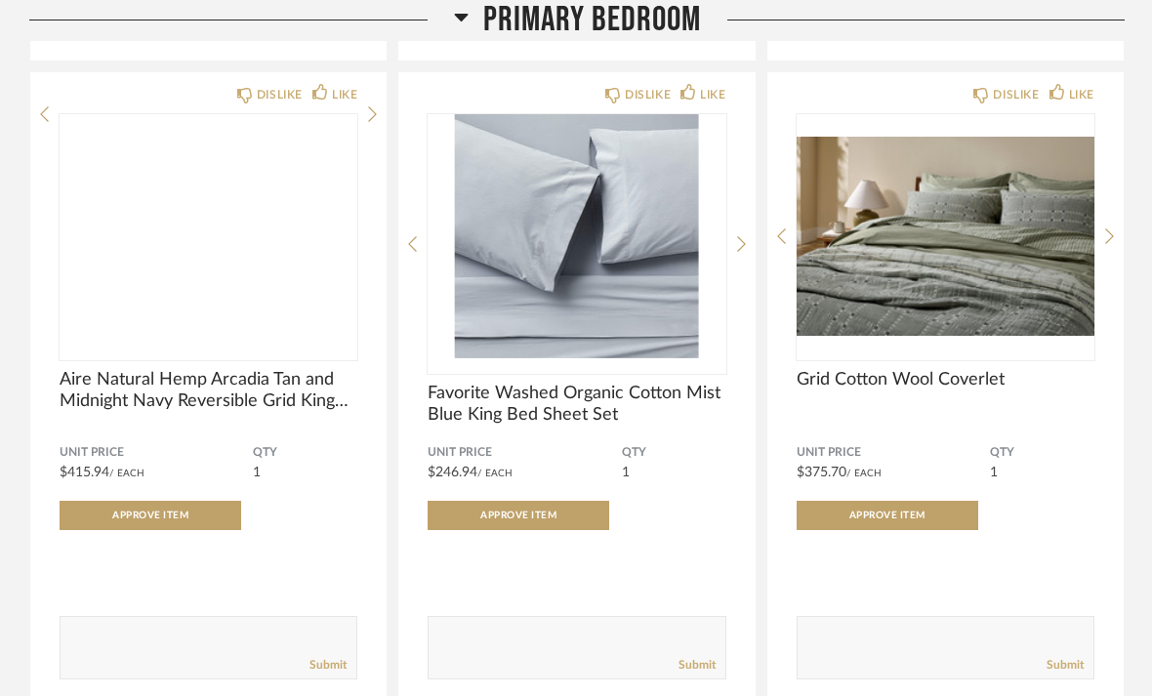
scroll to position [19031, 0]
click at [0, 0] on img at bounding box center [0, 0] width 0 height 0
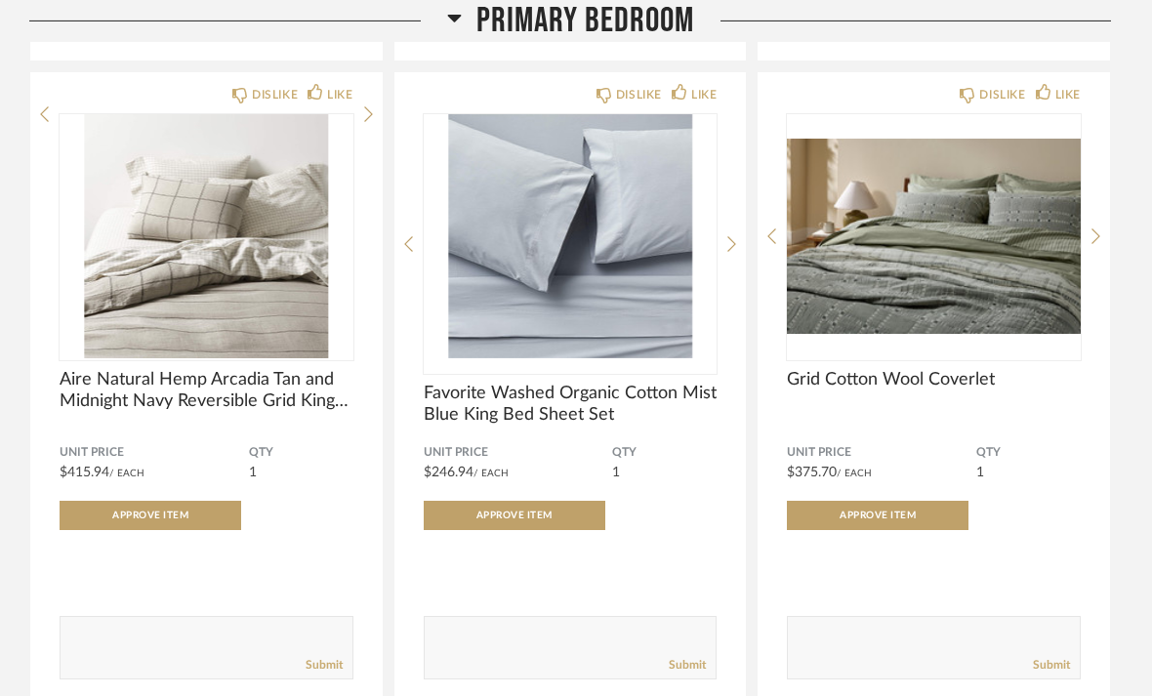
scroll to position [0, 0]
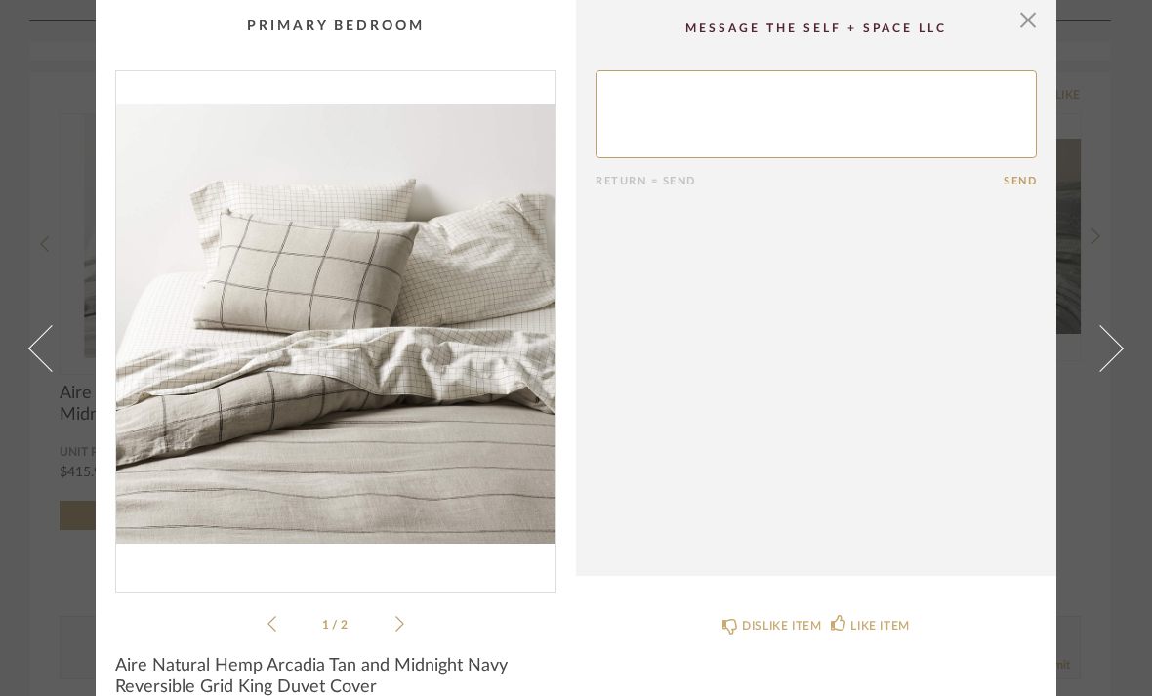
click at [1036, 30] on span "button" at bounding box center [1027, 19] width 39 height 39
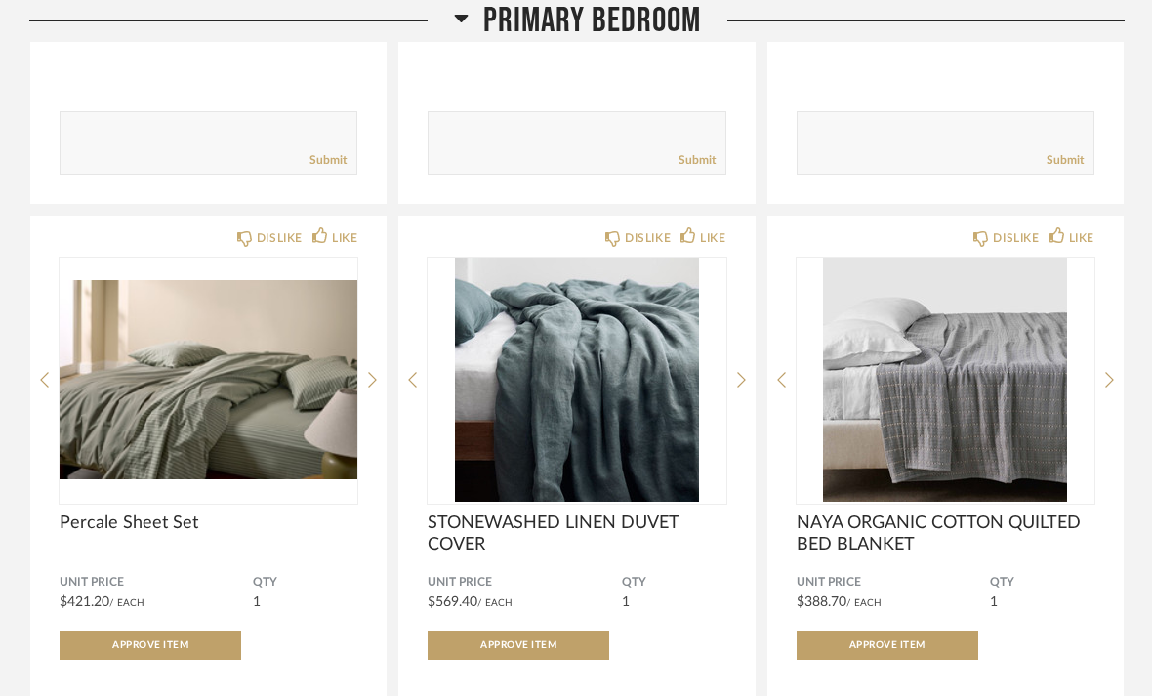
scroll to position [19535, 0]
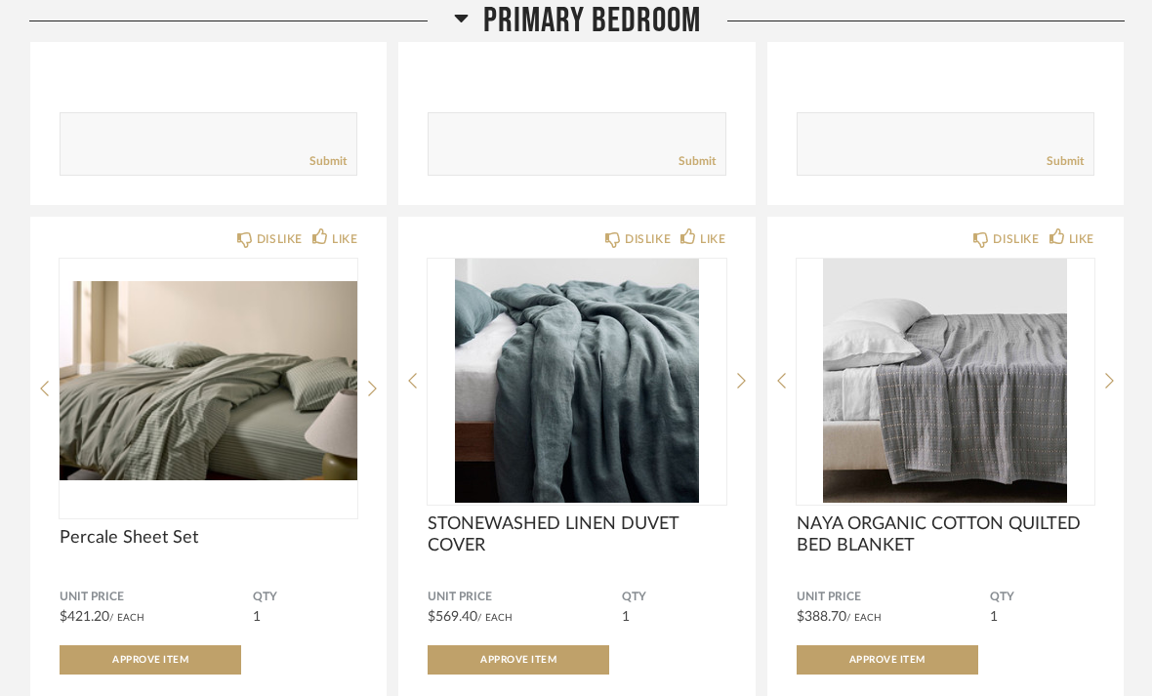
click at [0, 0] on img at bounding box center [0, 0] width 0 height 0
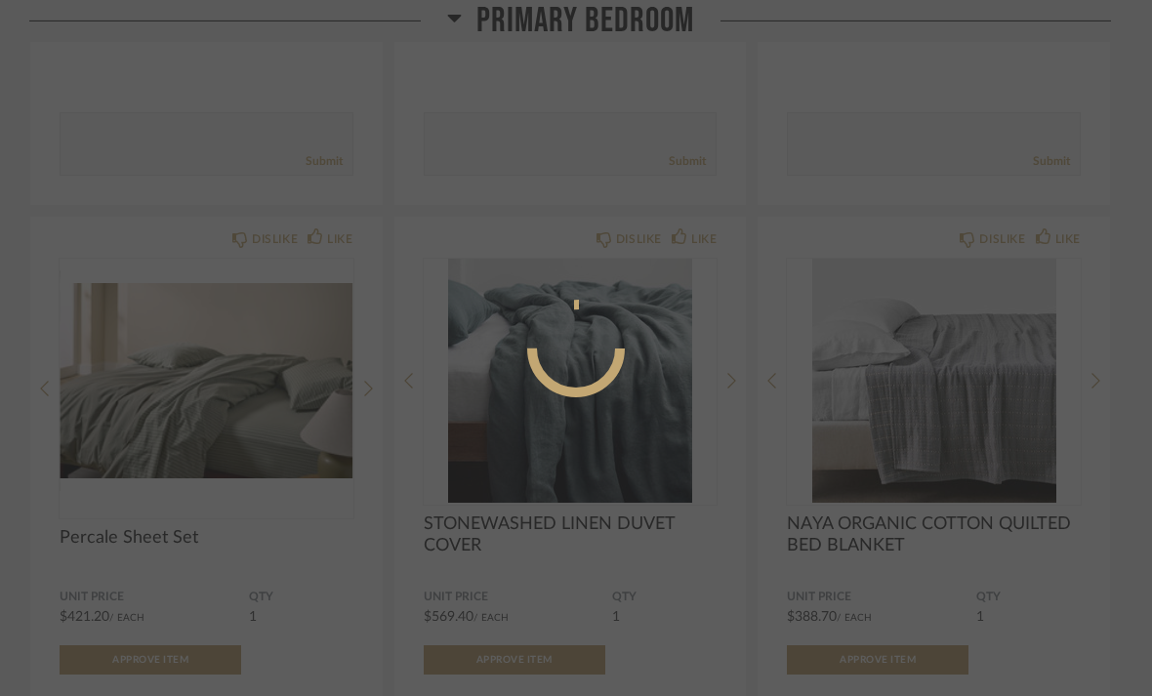
scroll to position [0, 0]
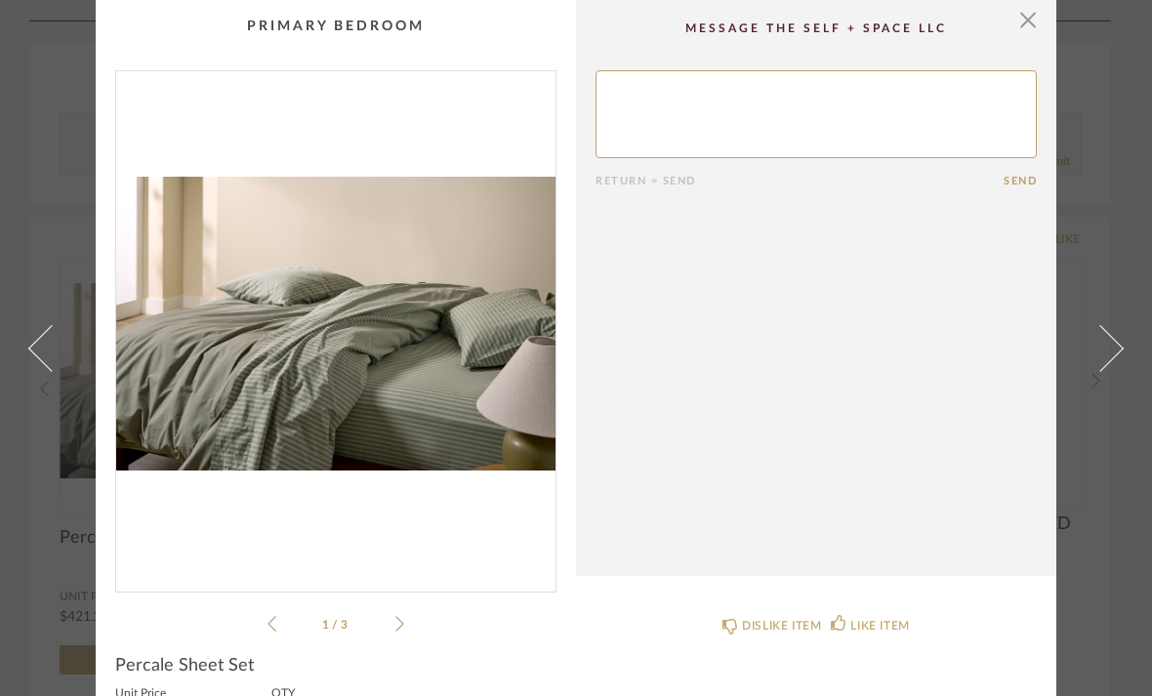
click at [397, 625] on icon at bounding box center [399, 624] width 9 height 18
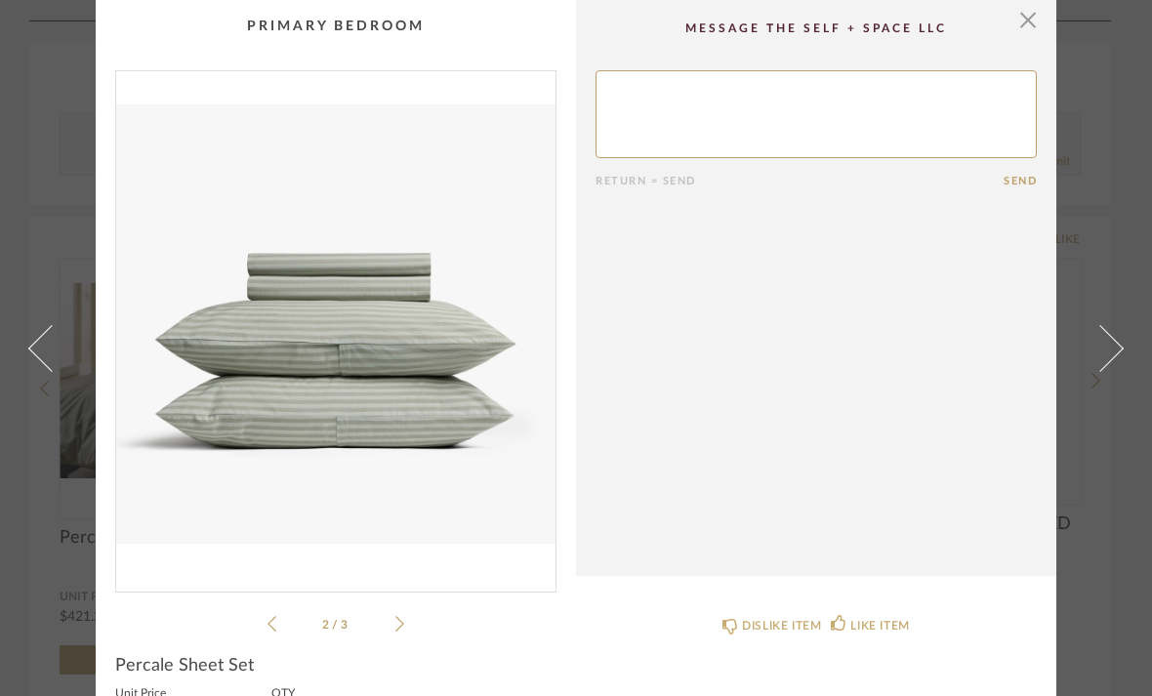
click at [391, 628] on li "2 / 3" at bounding box center [335, 623] width 119 height 23
click at [401, 624] on icon at bounding box center [399, 624] width 9 height 18
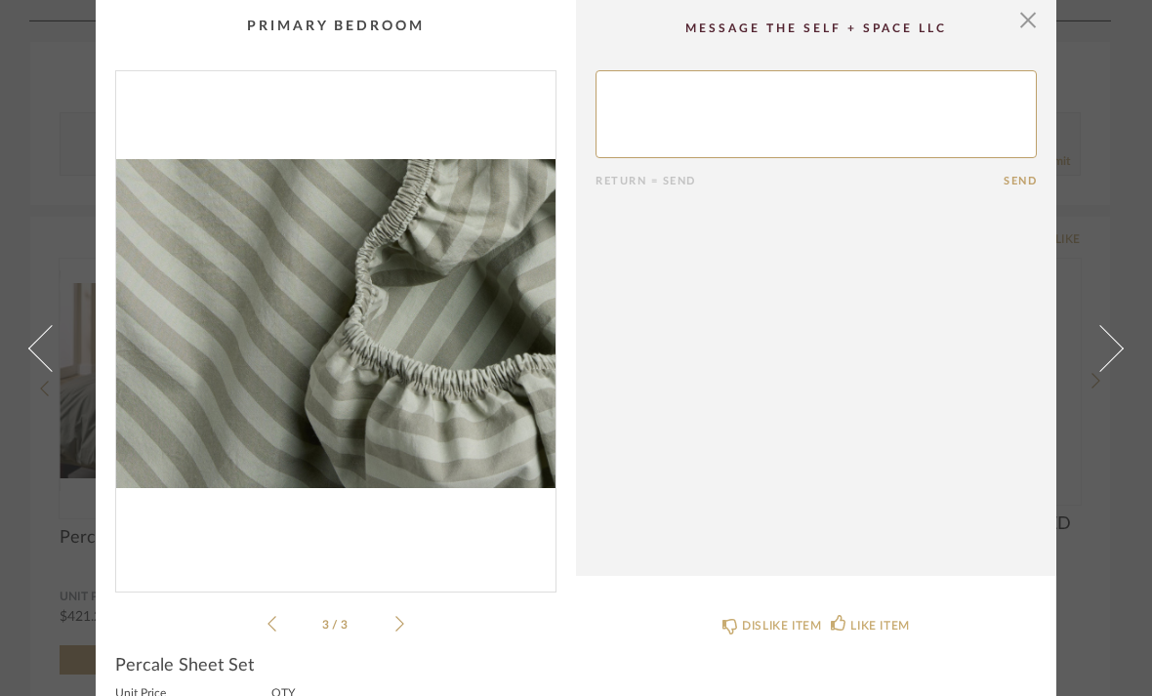
click at [1030, 27] on span "button" at bounding box center [1027, 19] width 39 height 39
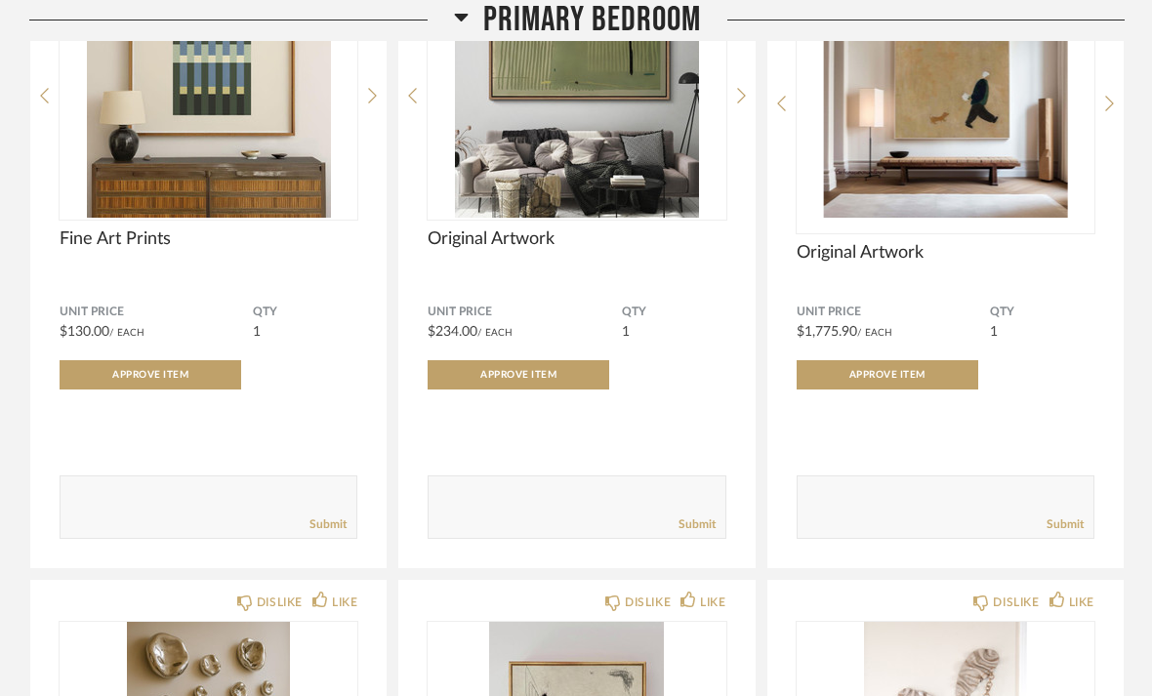
scroll to position [15990, 0]
